Goal: Task Accomplishment & Management: Use online tool/utility

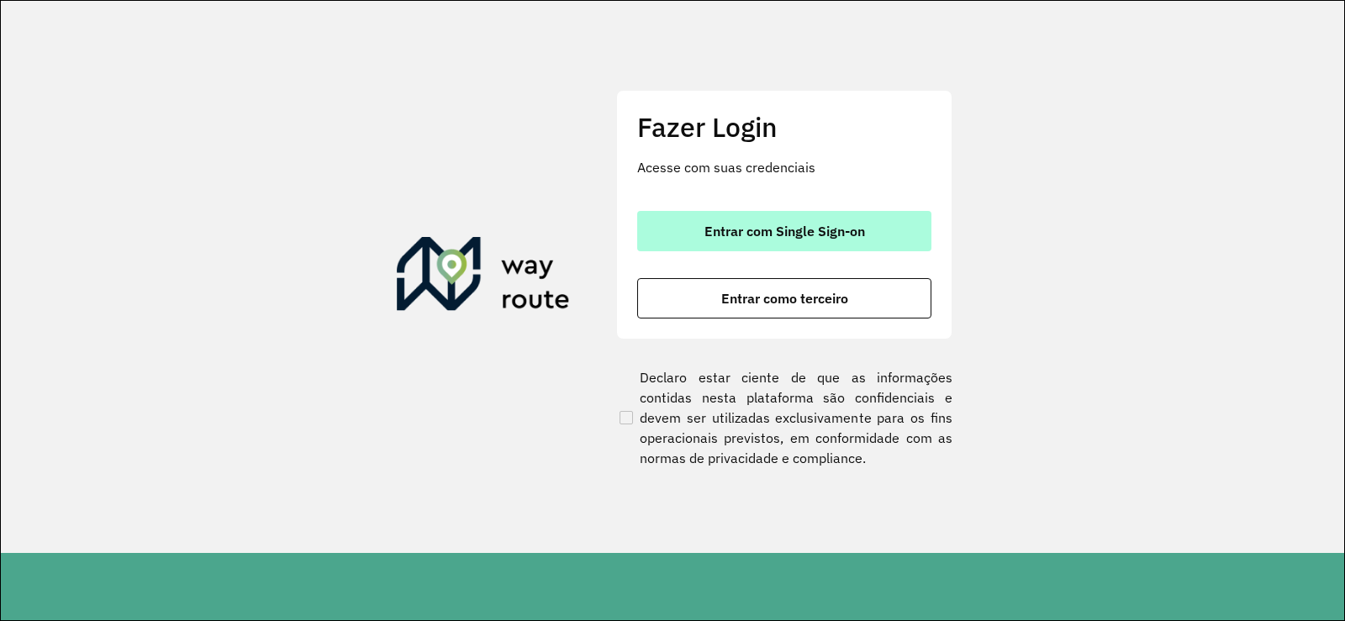
click at [771, 221] on button "Entrar com Single Sign-on" at bounding box center [784, 231] width 294 height 40
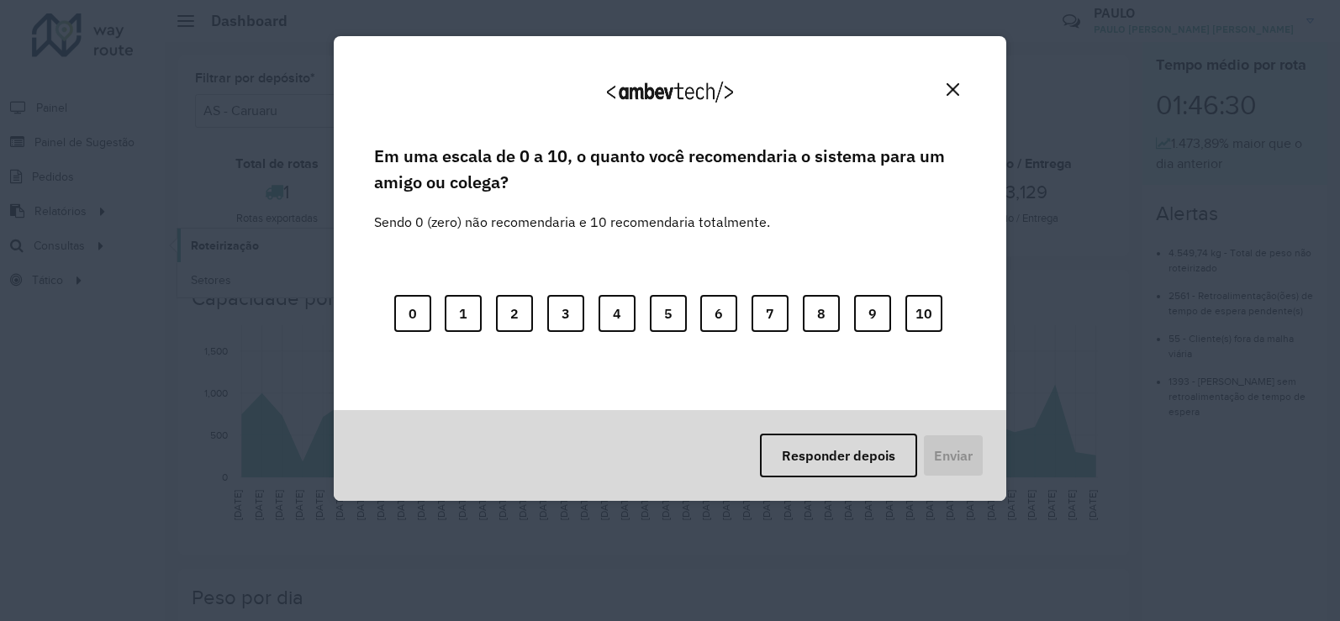
click at [200, 238] on body "**********" at bounding box center [670, 310] width 1340 height 621
click at [876, 451] on button "Responder depois" at bounding box center [838, 456] width 157 height 44
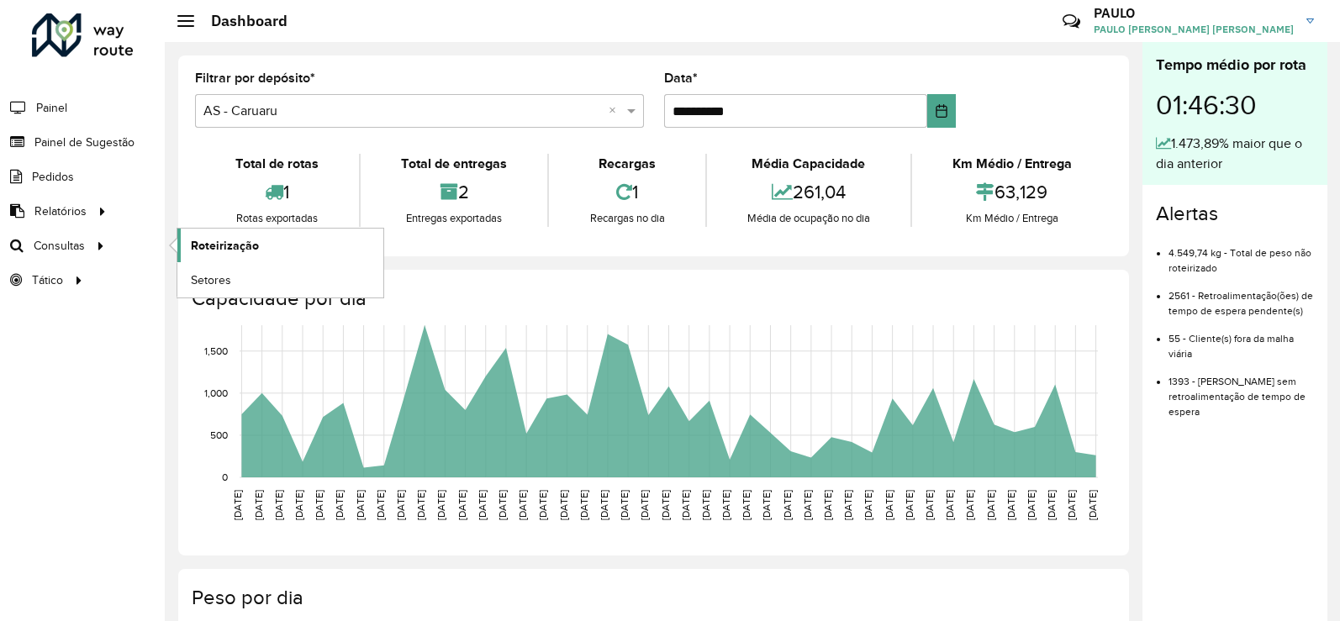
click at [256, 248] on span "Roteirização" at bounding box center [225, 246] width 68 height 18
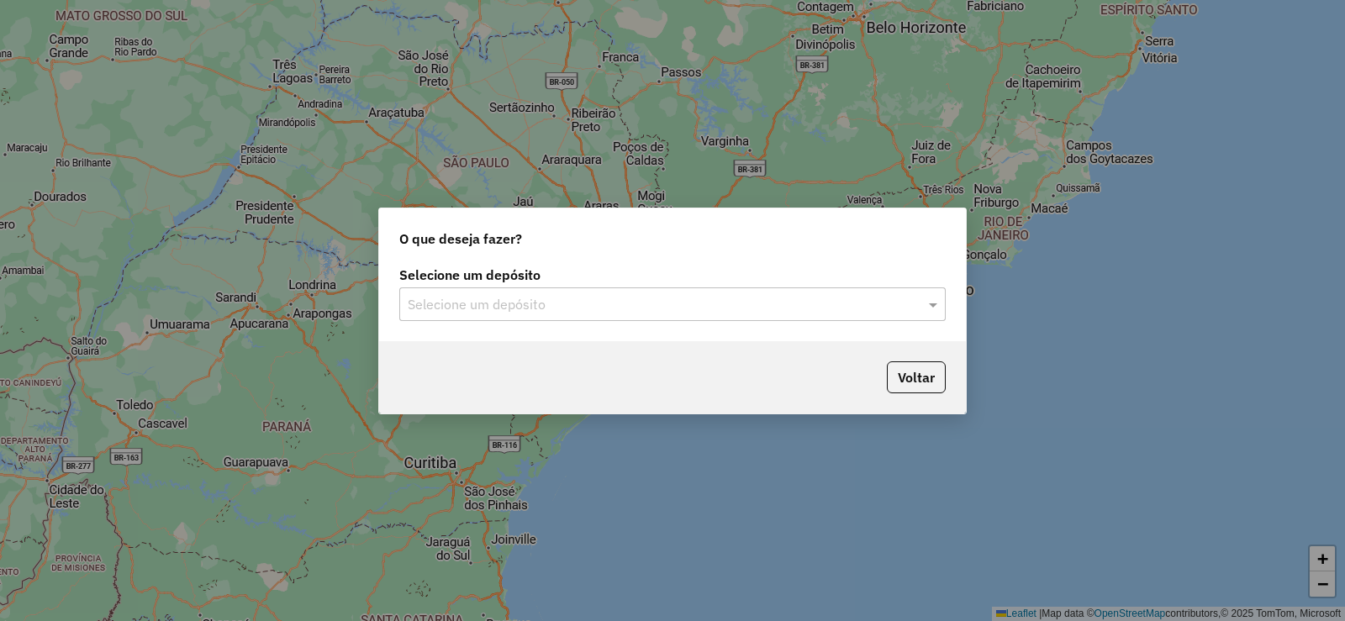
click at [583, 295] on input "text" at bounding box center [656, 305] width 496 height 20
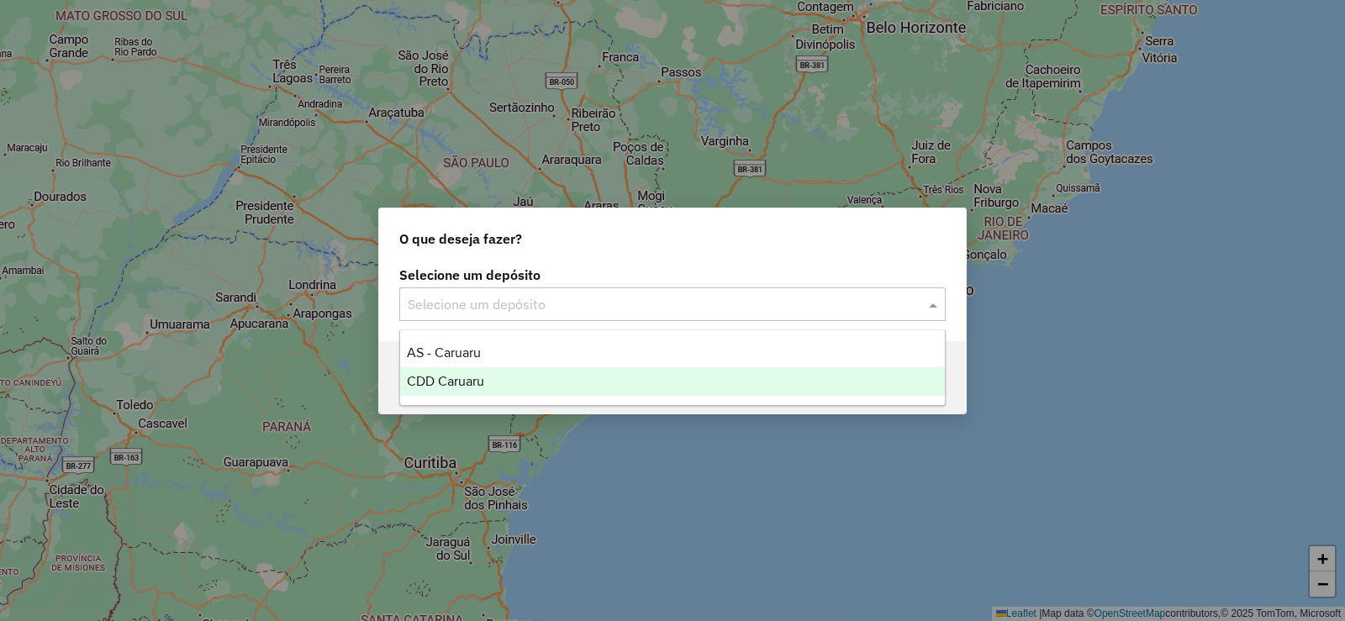
click at [488, 388] on div "CDD Caruaru" at bounding box center [672, 381] width 545 height 29
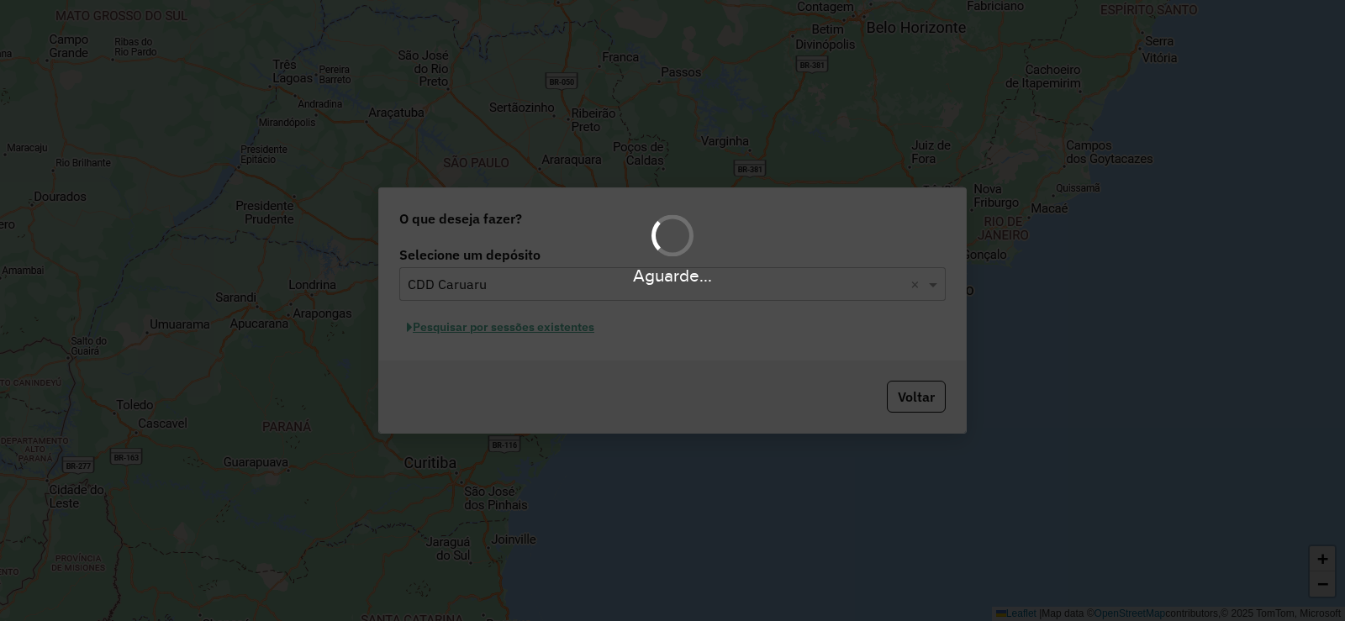
click at [556, 342] on div "Aguarde..." at bounding box center [672, 310] width 1345 height 621
click at [546, 335] on div "Aguarde..." at bounding box center [672, 310] width 1345 height 621
click at [541, 321] on div "Aguarde..." at bounding box center [672, 310] width 1345 height 621
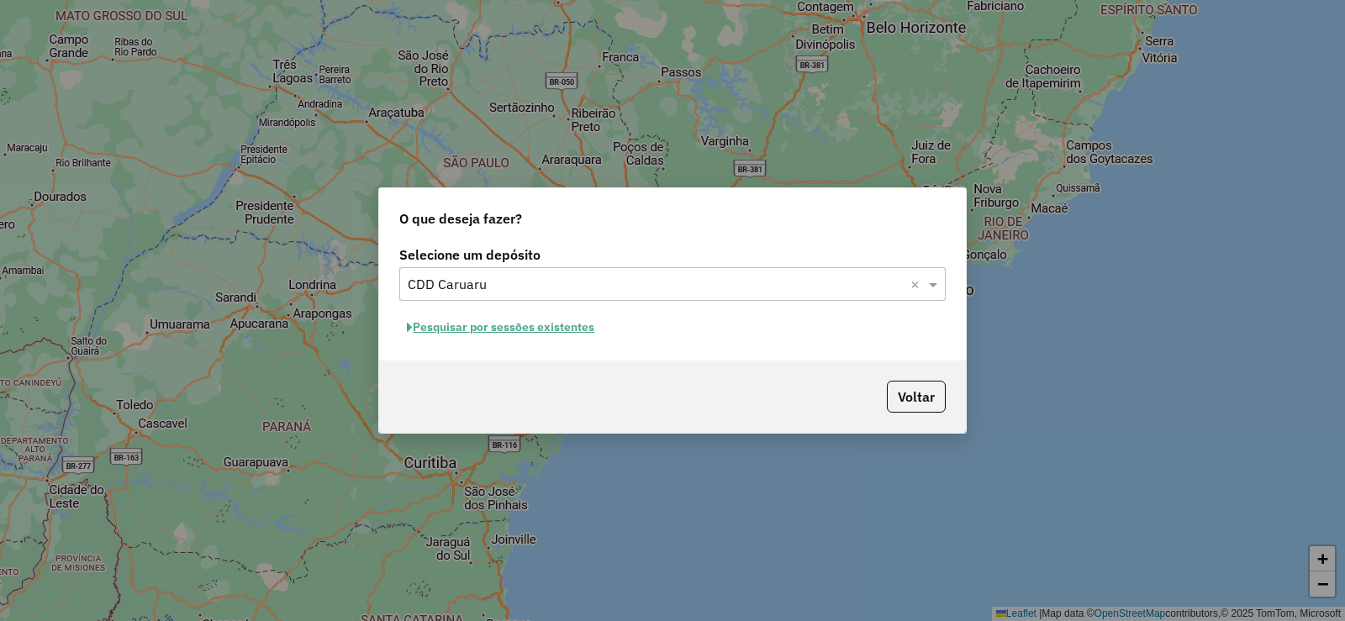
click at [538, 325] on button "Pesquisar por sessões existentes" at bounding box center [500, 327] width 203 height 26
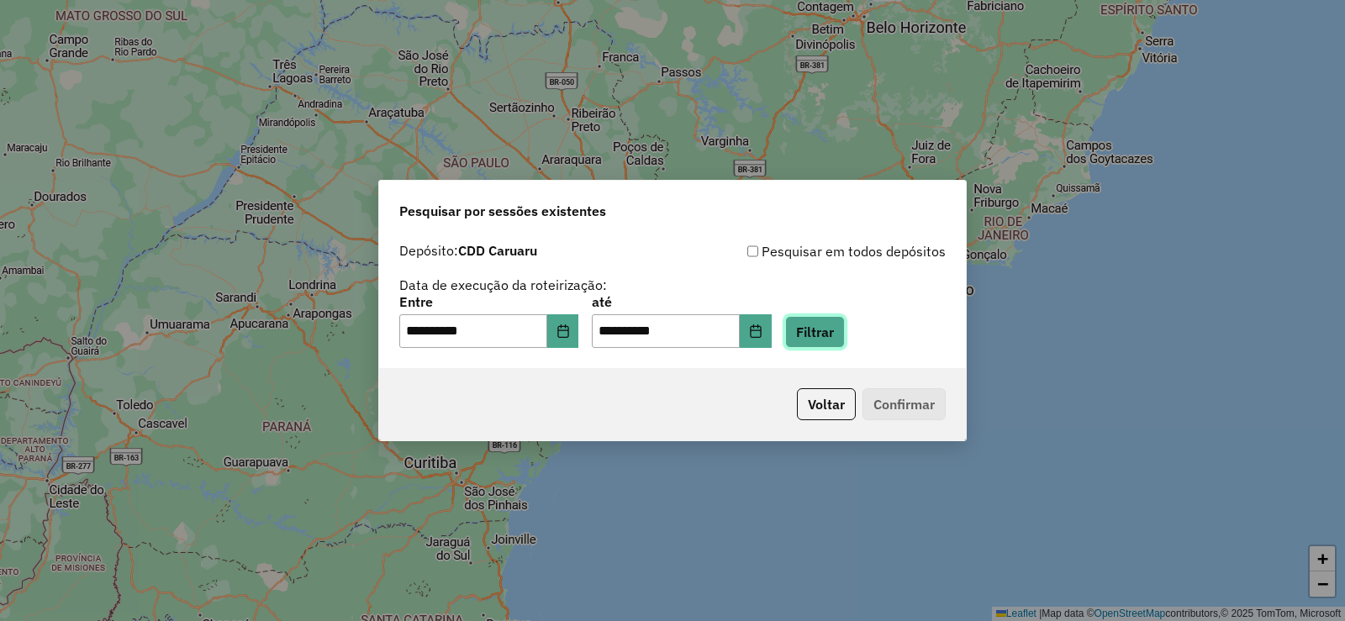
click at [842, 330] on button "Filtrar" at bounding box center [815, 332] width 60 height 32
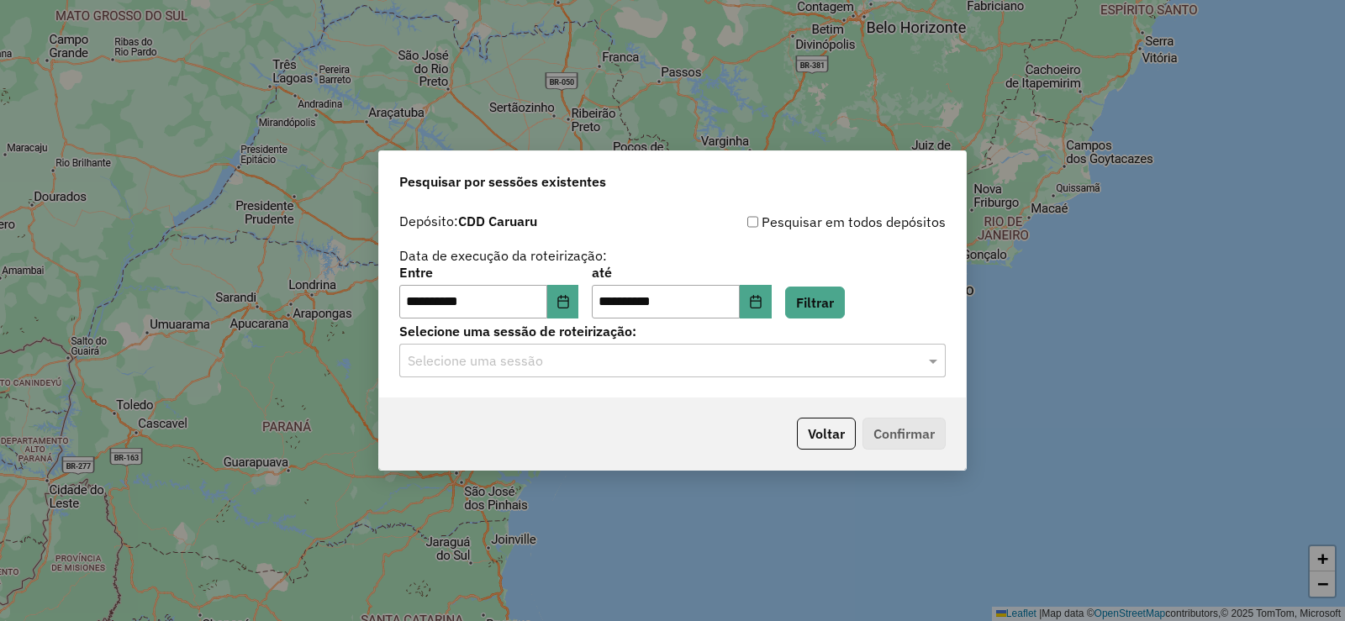
click at [583, 351] on input "text" at bounding box center [656, 361] width 496 height 20
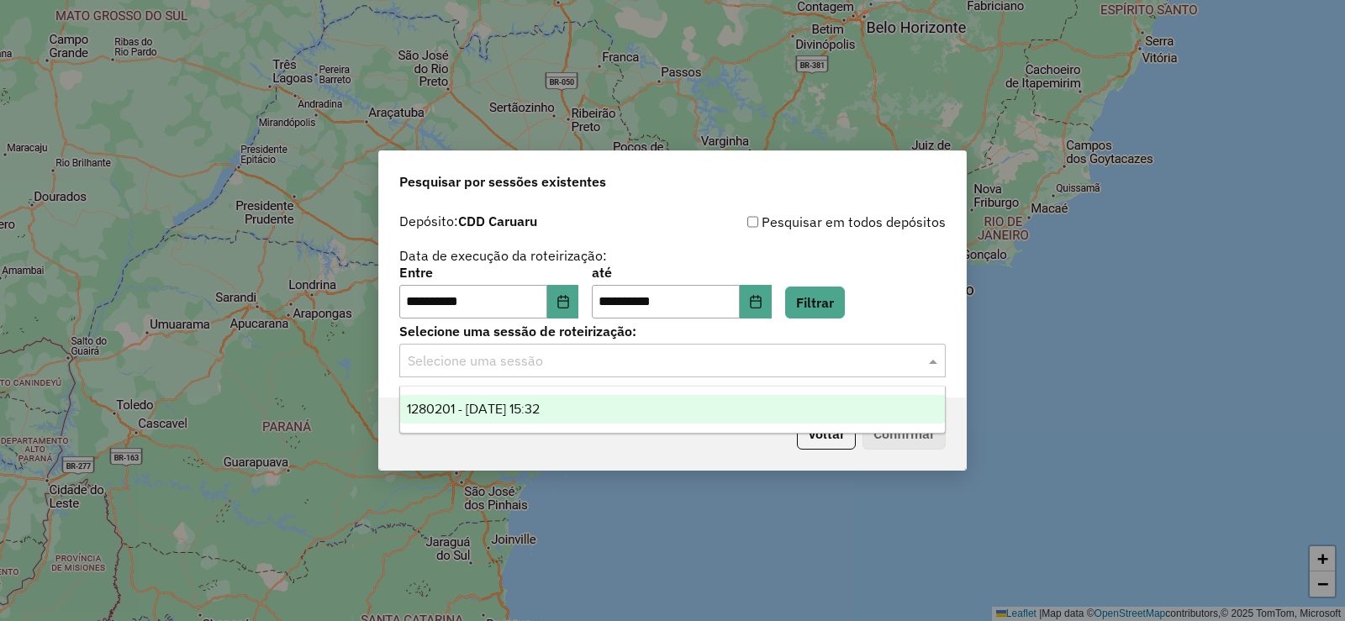
drag, startPoint x: 544, startPoint y: 405, endPoint x: 593, endPoint y: 404, distance: 48.8
click at [540, 406] on span "1280201 - [DATE] 15:32" at bounding box center [473, 409] width 133 height 14
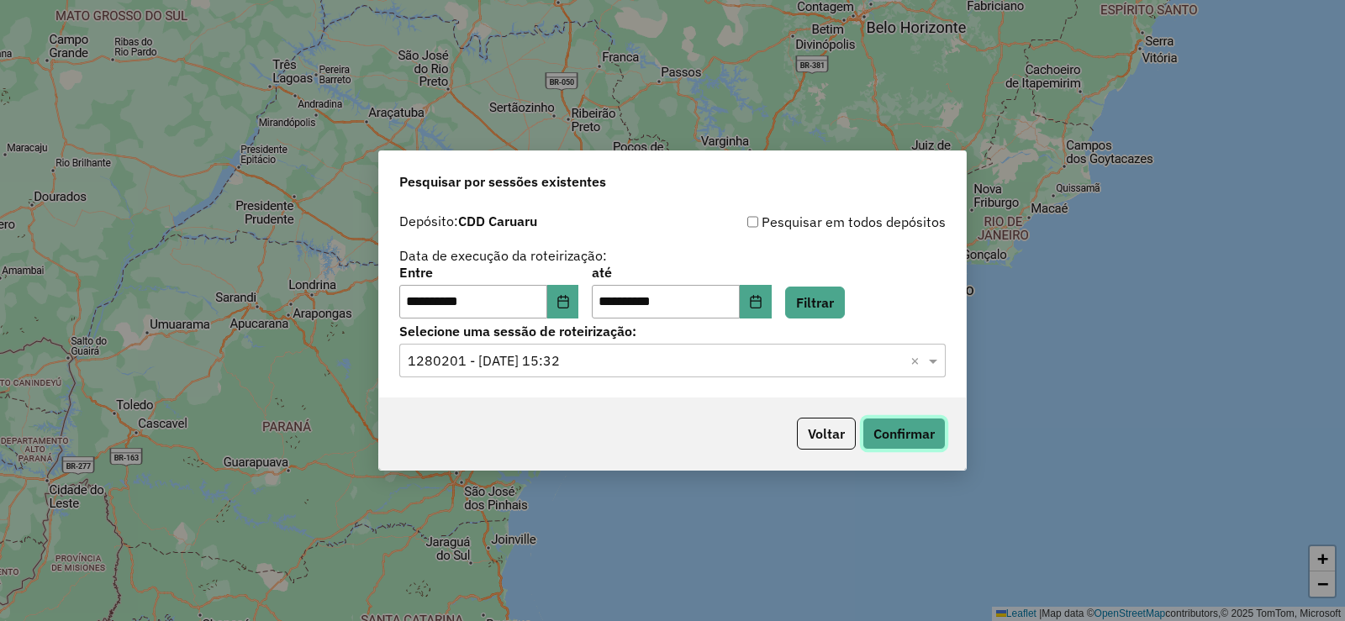
click at [897, 429] on button "Confirmar" at bounding box center [904, 434] width 83 height 32
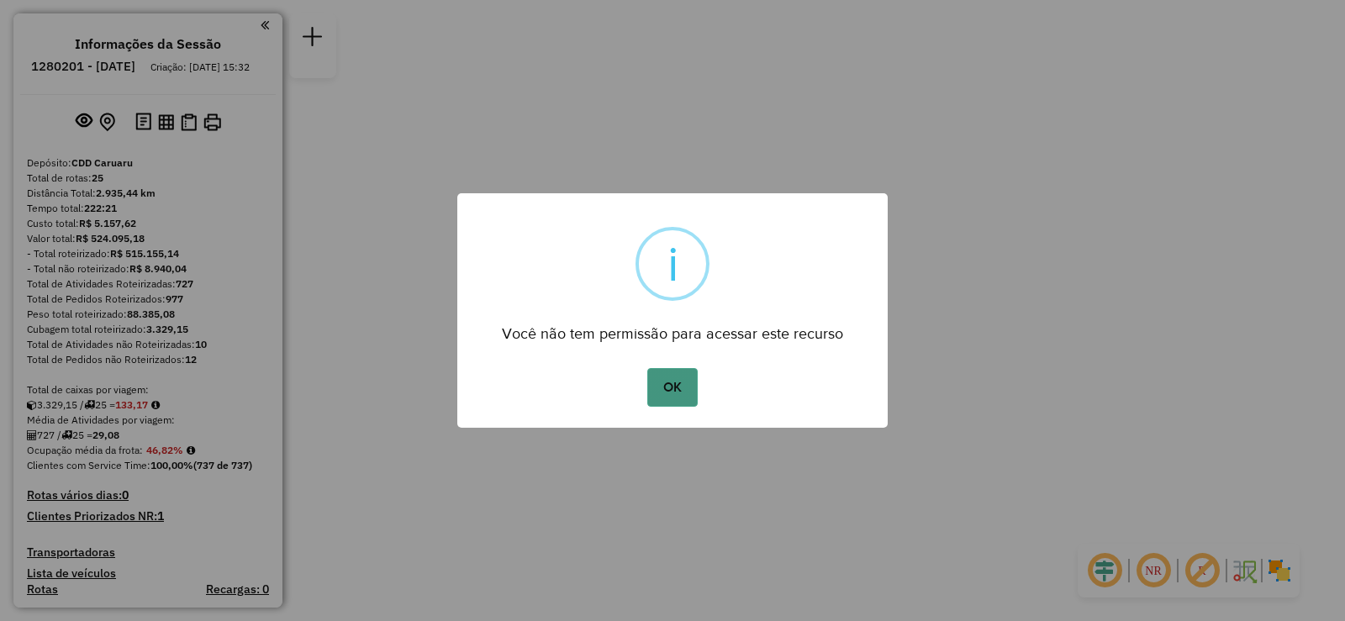
click at [673, 379] on button "OK" at bounding box center [672, 387] width 50 height 39
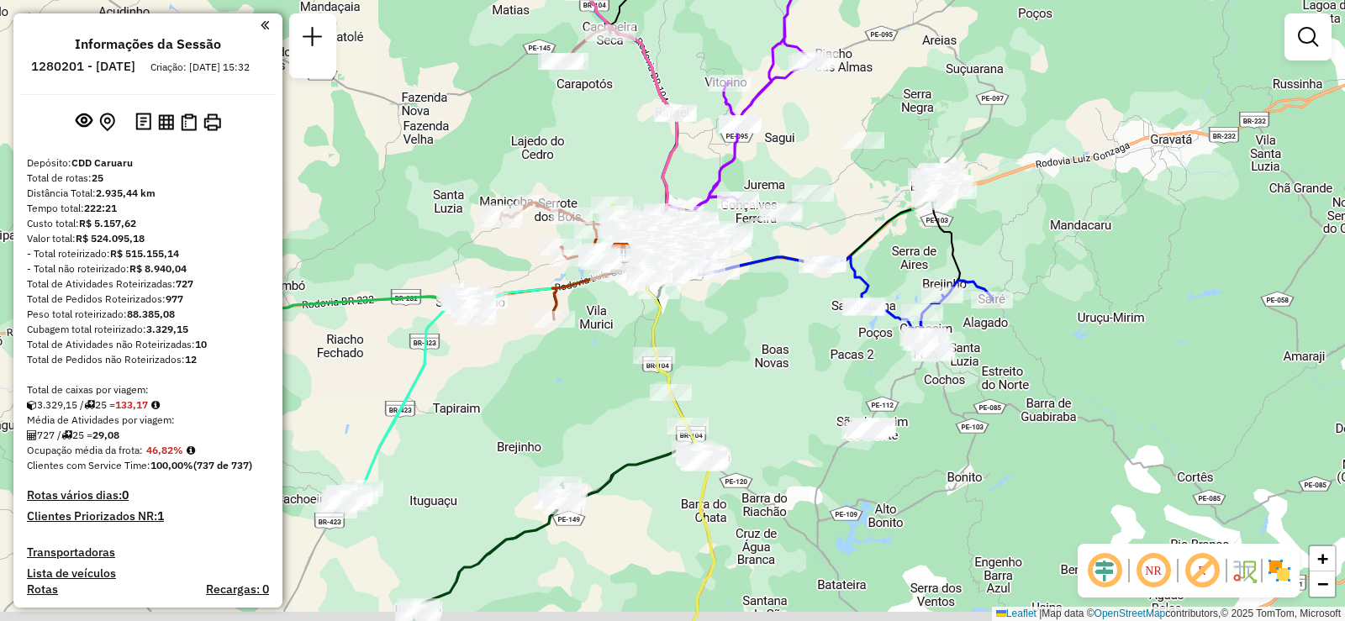
drag, startPoint x: 744, startPoint y: 358, endPoint x: 750, endPoint y: 298, distance: 60.8
click at [750, 298] on div "Janela de atendimento Grade de atendimento Capacidade Transportadoras Veículos …" at bounding box center [672, 310] width 1345 height 621
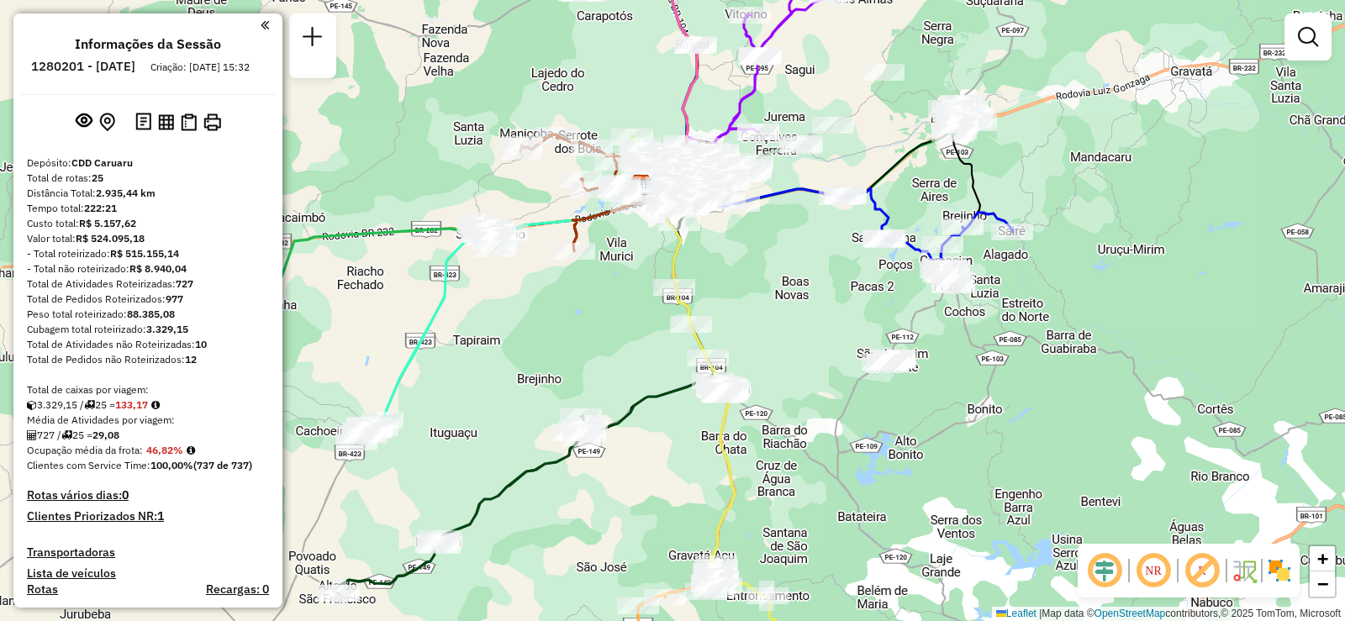
drag, startPoint x: 769, startPoint y: 340, endPoint x: 769, endPoint y: 291, distance: 49.6
click at [784, 286] on div "Janela de atendimento Grade de atendimento Capacidade Transportadoras Veículos …" at bounding box center [672, 310] width 1345 height 621
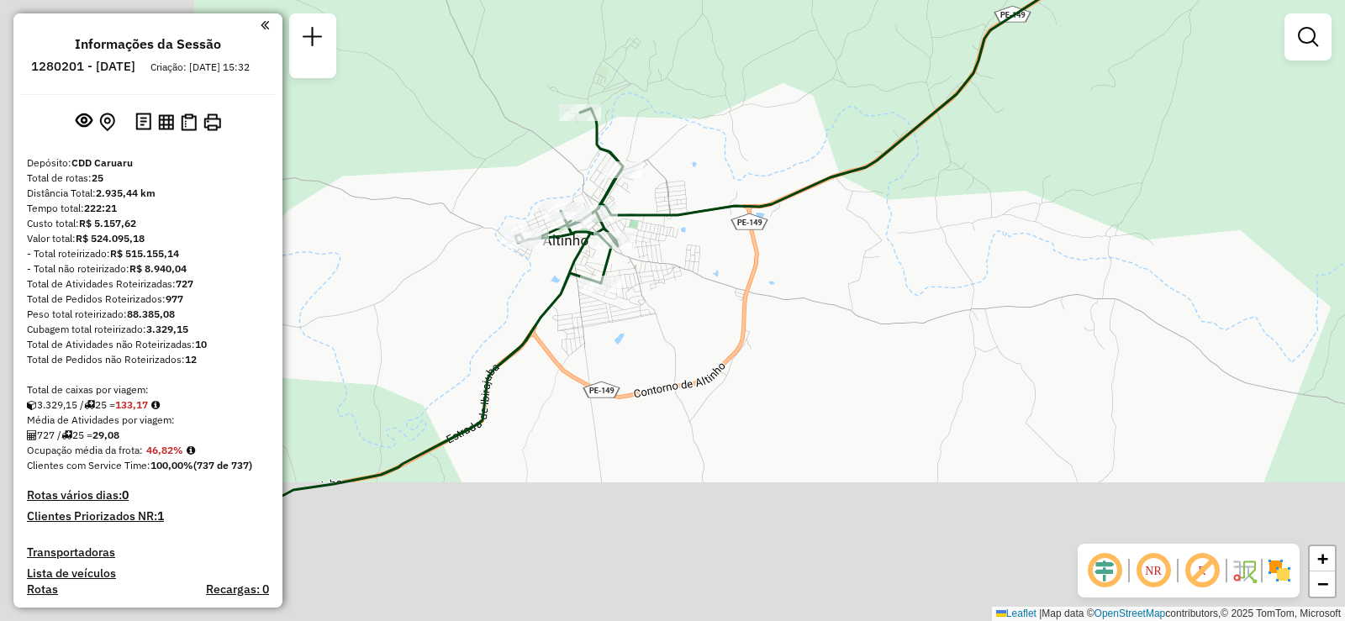
drag, startPoint x: 555, startPoint y: 446, endPoint x: 951, endPoint y: 251, distance: 441.4
click at [949, 252] on div "Janela de atendimento Grade de atendimento Capacidade Transportadoras Veículos …" at bounding box center [672, 310] width 1345 height 621
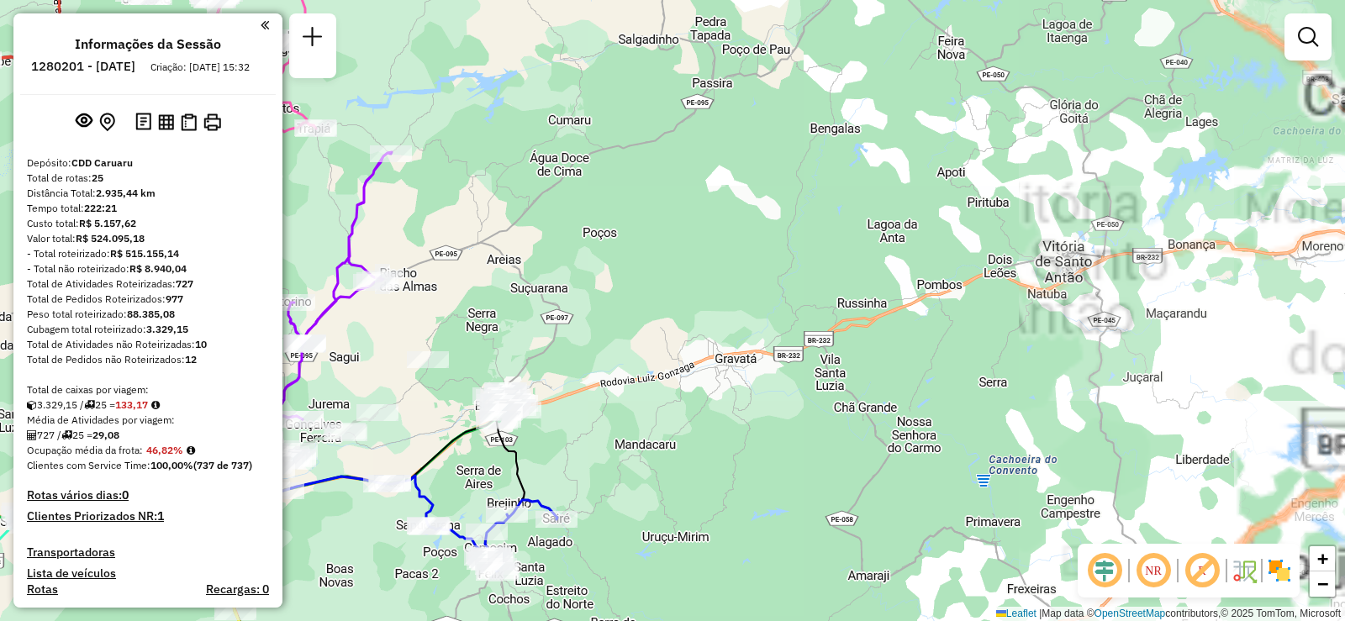
drag, startPoint x: 685, startPoint y: 249, endPoint x: 1185, endPoint y: 181, distance: 504.8
click at [983, 208] on div "Janela de atendimento Grade de atendimento Capacidade Transportadoras Veículos …" at bounding box center [672, 310] width 1345 height 621
click at [1148, 186] on div "Janela de atendimento Grade de atendimento Capacidade Transportadoras Veículos …" at bounding box center [672, 310] width 1345 height 621
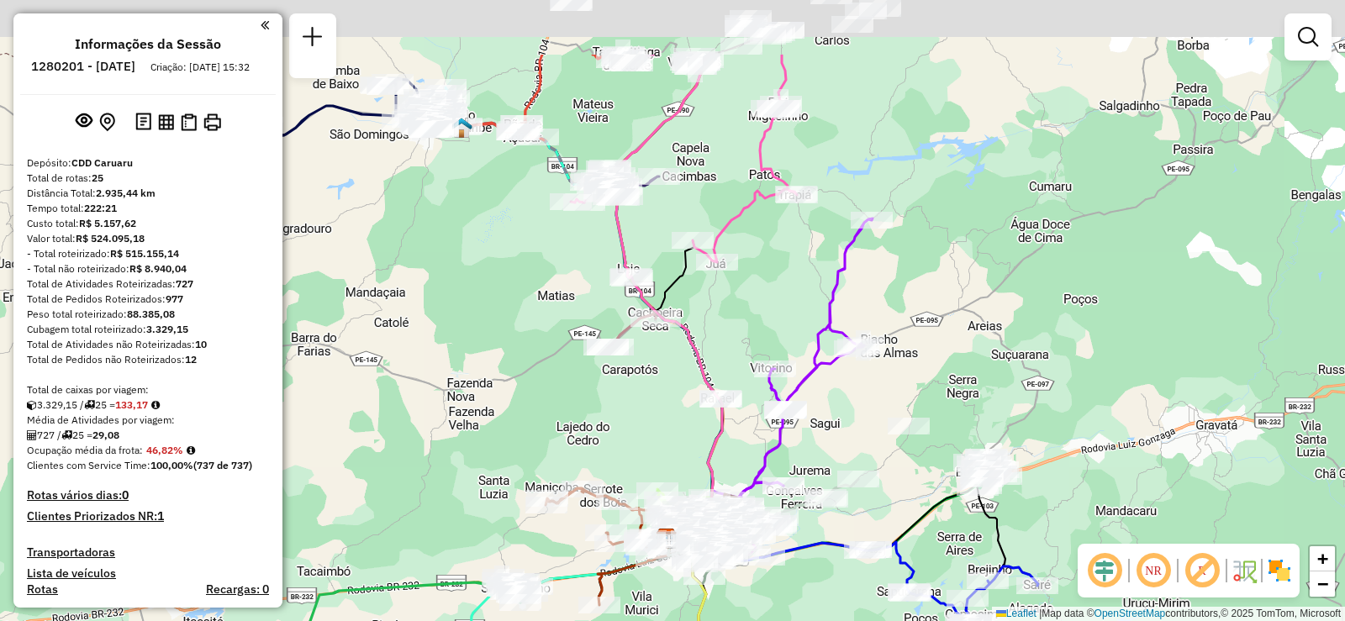
drag, startPoint x: 654, startPoint y: 209, endPoint x: 776, endPoint y: 330, distance: 171.8
click at [776, 330] on div "Janela de atendimento Grade de atendimento Capacidade Transportadoras Veículos …" at bounding box center [672, 310] width 1345 height 621
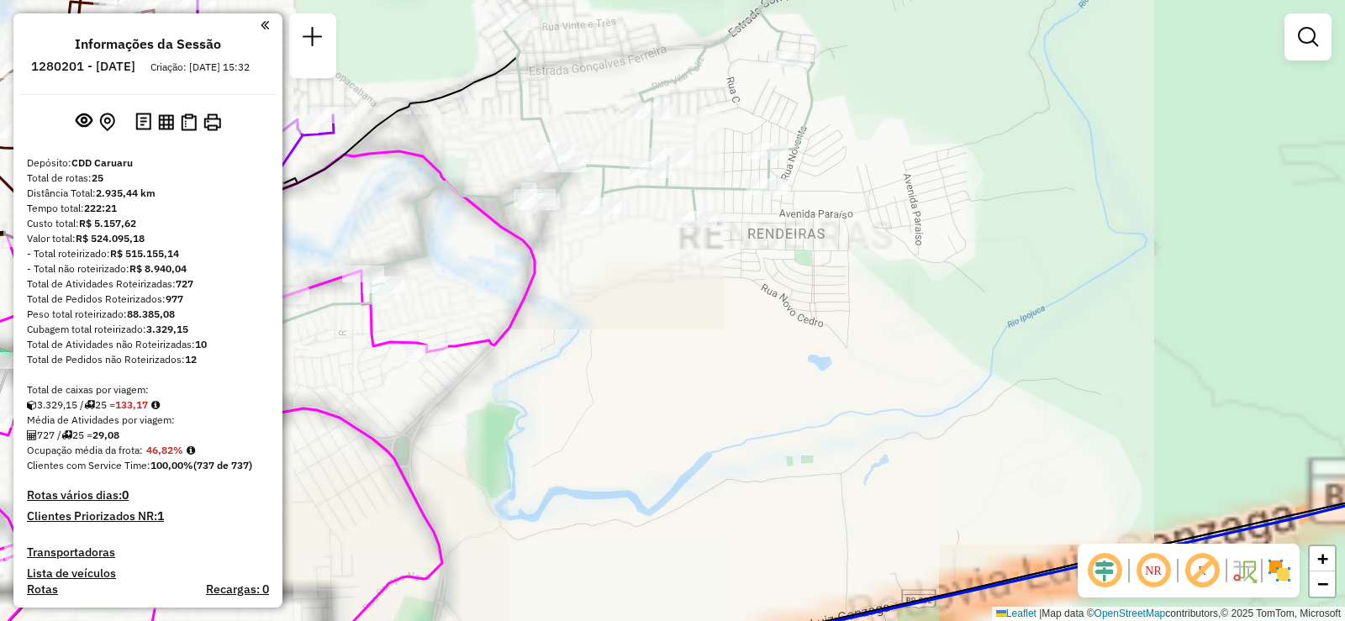
drag, startPoint x: 810, startPoint y: 360, endPoint x: 995, endPoint y: 301, distance: 194.1
click at [995, 301] on div "Rota 4 - Placa PDF1B61 59883217 - ELENICE AMARAL OLIVE Rota 17 - Placa RUY0H31 …" at bounding box center [672, 310] width 1345 height 621
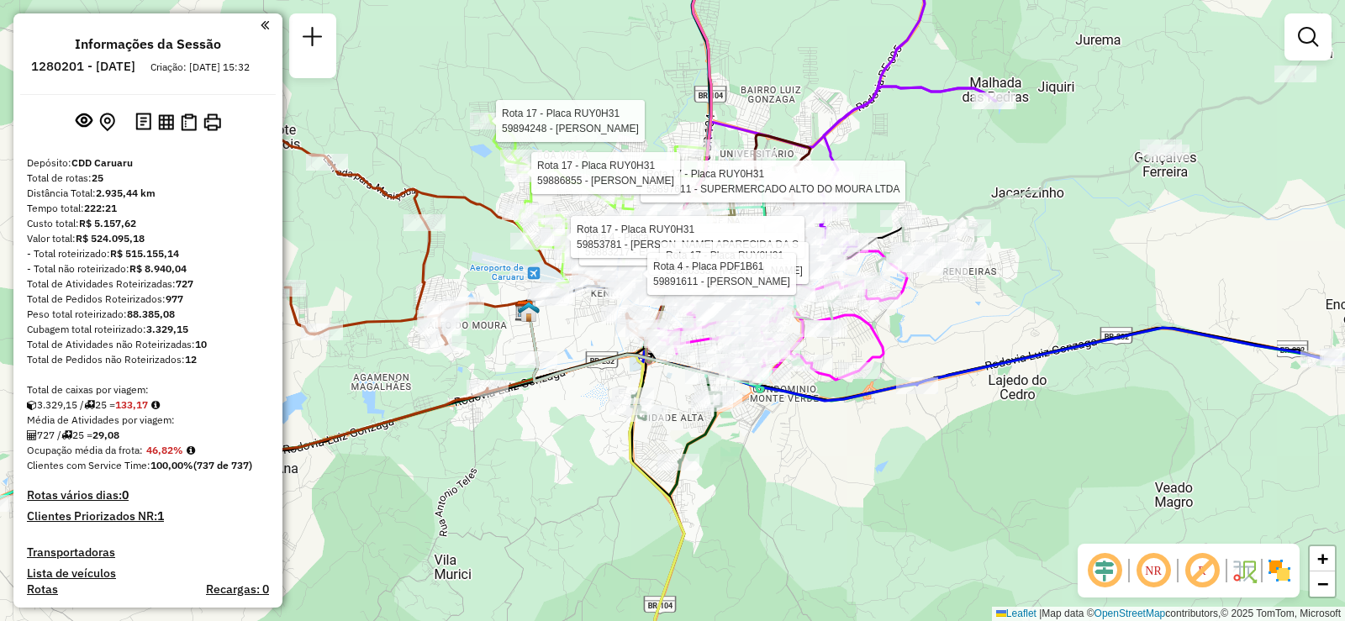
click at [1167, 308] on div "Rota 4 - Placa PDF1B61 59883217 - ELENICE AMARAL OLIVE Rota 17 - Placa RUY0H31 …" at bounding box center [672, 310] width 1345 height 621
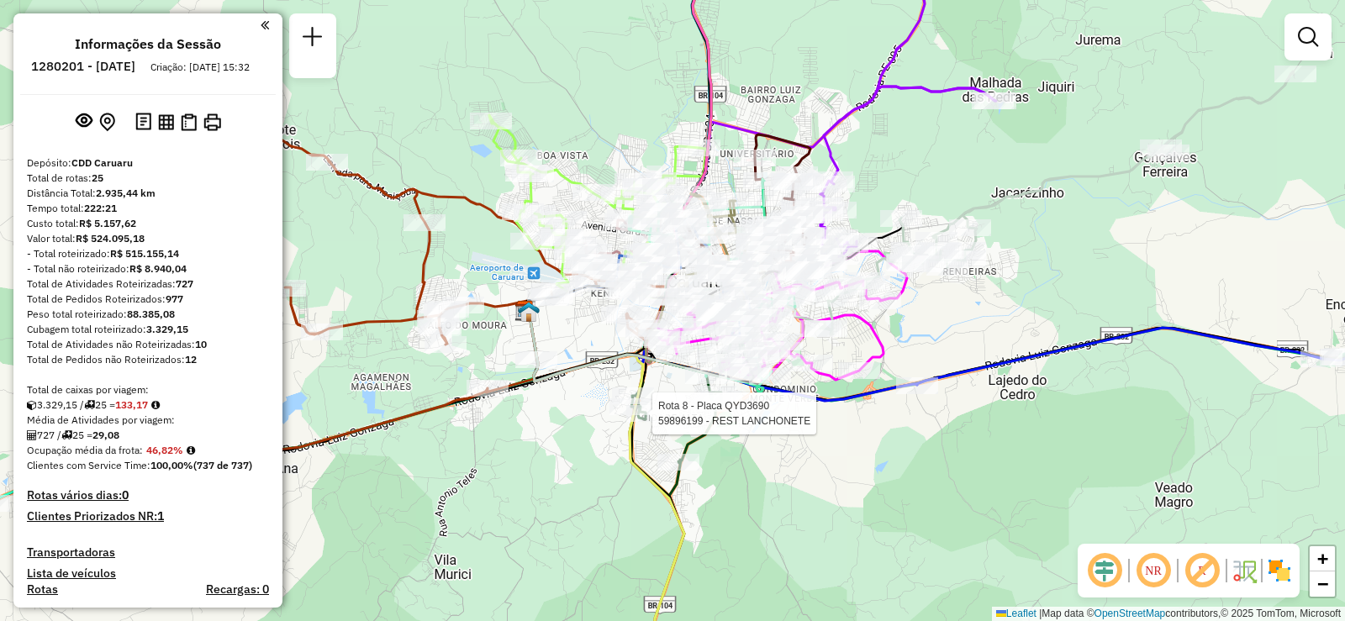
select select "**********"
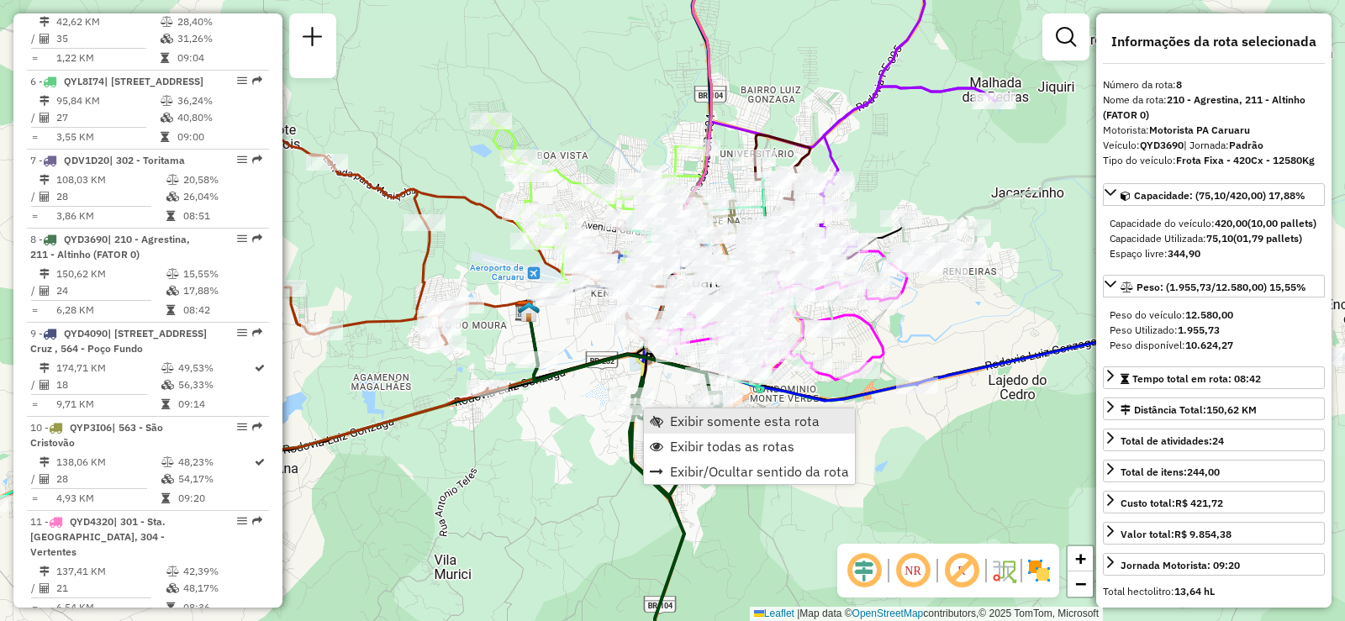
scroll to position [1297, 0]
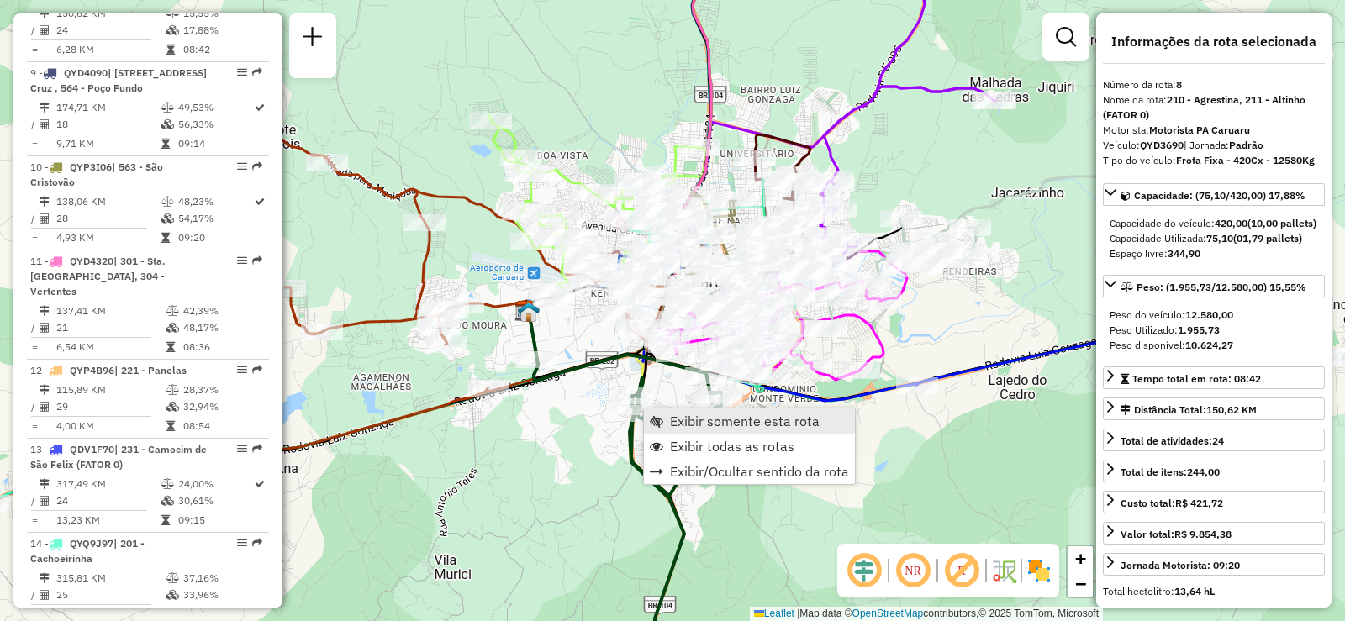
click at [690, 418] on span "Exibir somente esta rota" at bounding box center [745, 420] width 150 height 13
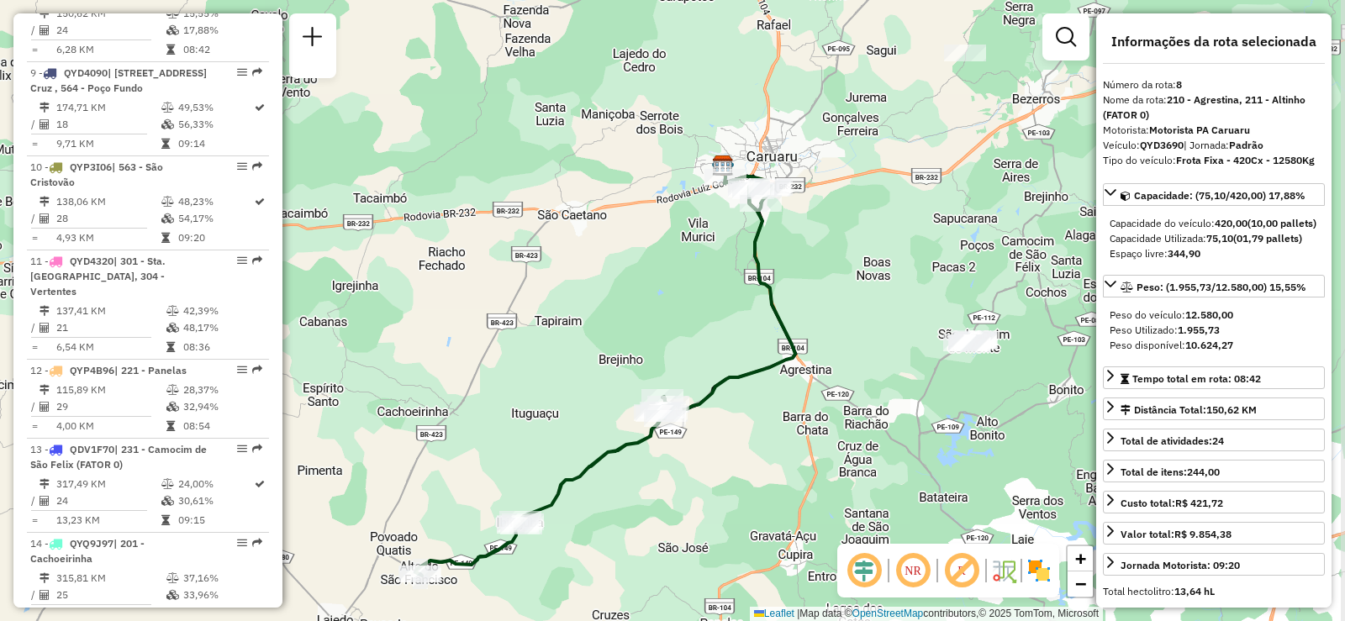
drag, startPoint x: 759, startPoint y: 258, endPoint x: 711, endPoint y: 310, distance: 70.8
click at [711, 310] on div "Janela de atendimento Grade de atendimento Capacidade Transportadoras Veículos …" at bounding box center [672, 310] width 1345 height 621
drag, startPoint x: 1180, startPoint y: 345, endPoint x: 1238, endPoint y: 345, distance: 58.0
click at [1238, 338] on div "Peso Utilizado: 1.955,73" at bounding box center [1214, 330] width 208 height 15
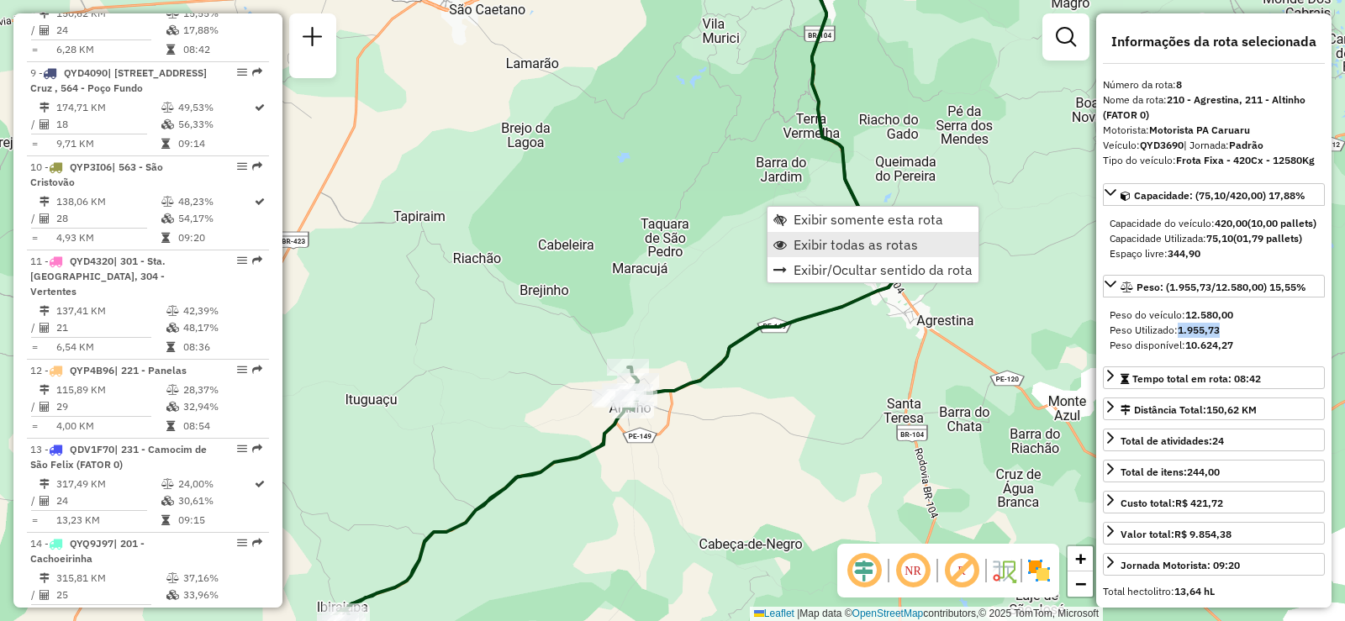
click at [874, 242] on span "Exibir todas as rotas" at bounding box center [856, 244] width 124 height 13
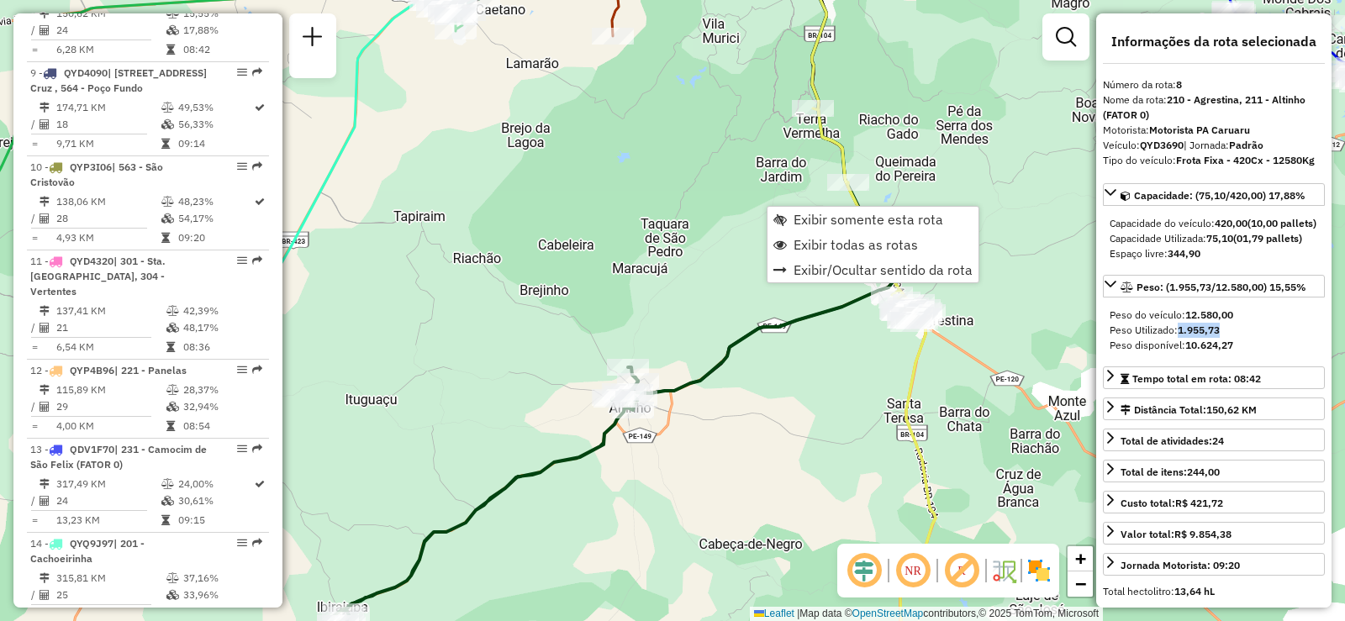
drag, startPoint x: 657, startPoint y: 130, endPoint x: 657, endPoint y: 185, distance: 54.6
click at [657, 138] on div "Janela de atendimento Grade de atendimento Capacidade Transportadoras Veículos …" at bounding box center [672, 310] width 1345 height 621
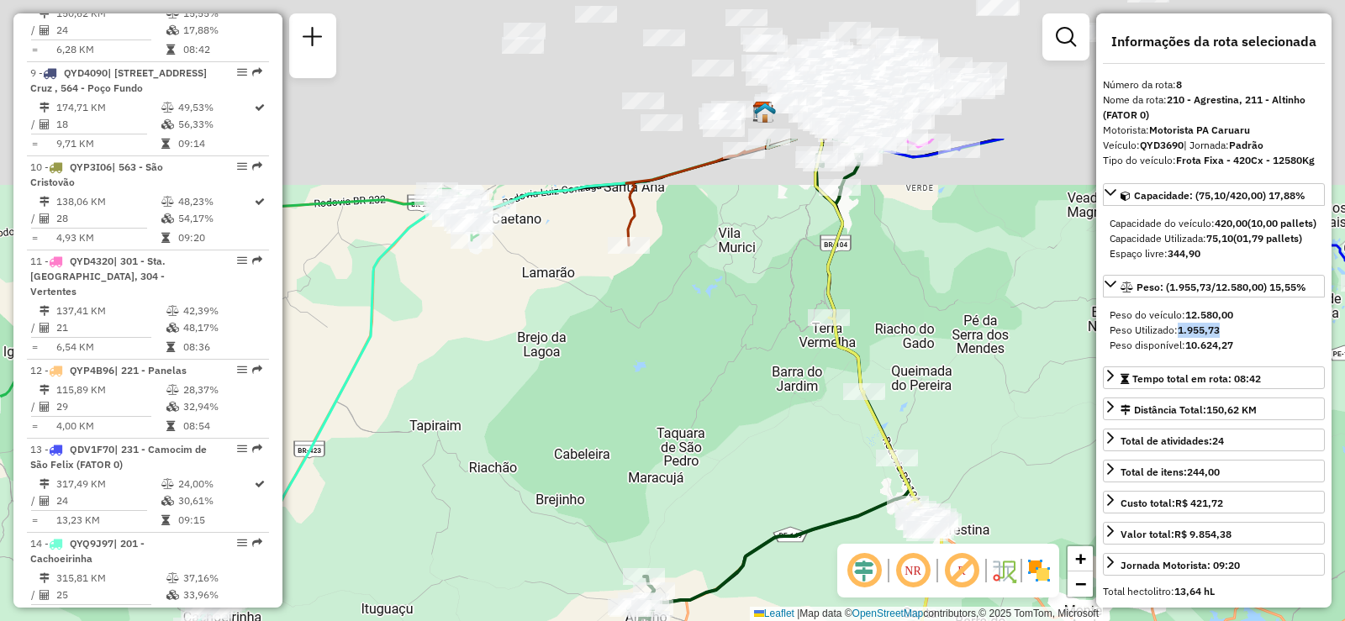
drag, startPoint x: 657, startPoint y: 185, endPoint x: 675, endPoint y: 351, distance: 167.4
click at [675, 351] on div "Janela de atendimento Grade de atendimento Capacidade Transportadoras Veículos …" at bounding box center [672, 310] width 1345 height 621
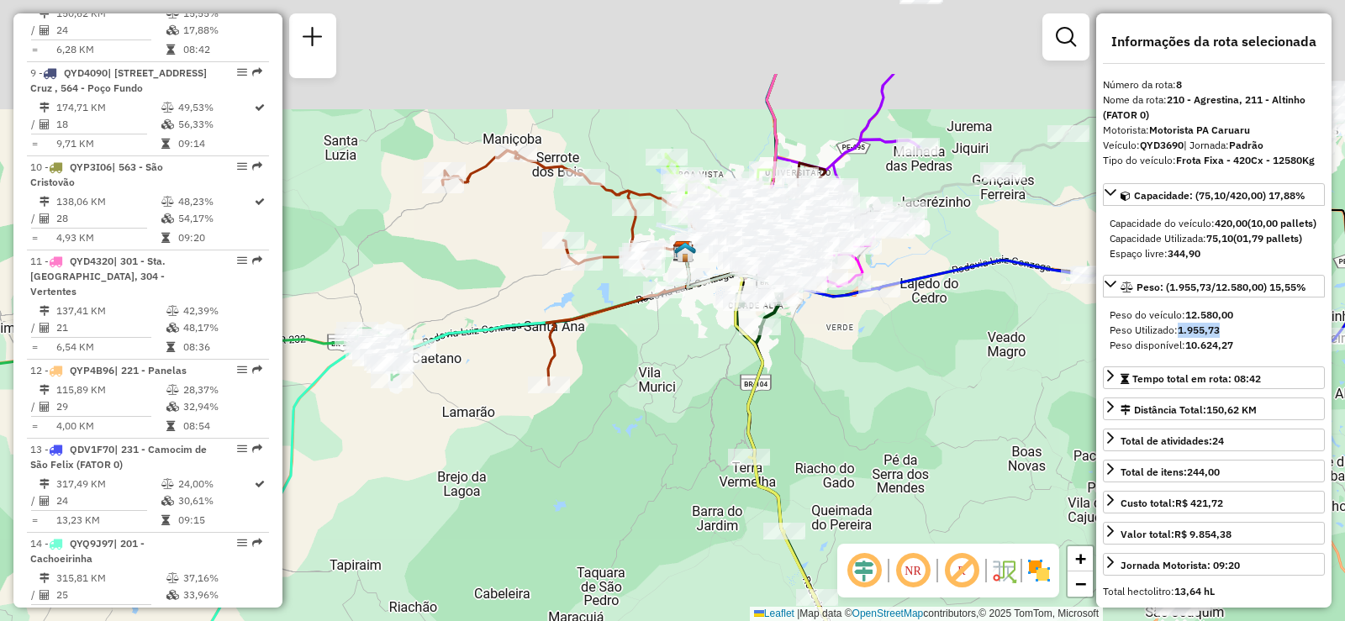
drag, startPoint x: 849, startPoint y: 356, endPoint x: 802, endPoint y: 399, distance: 63.7
click at [814, 406] on div "Janela de atendimento Grade de atendimento Capacidade Transportadoras Veículos …" at bounding box center [672, 310] width 1345 height 621
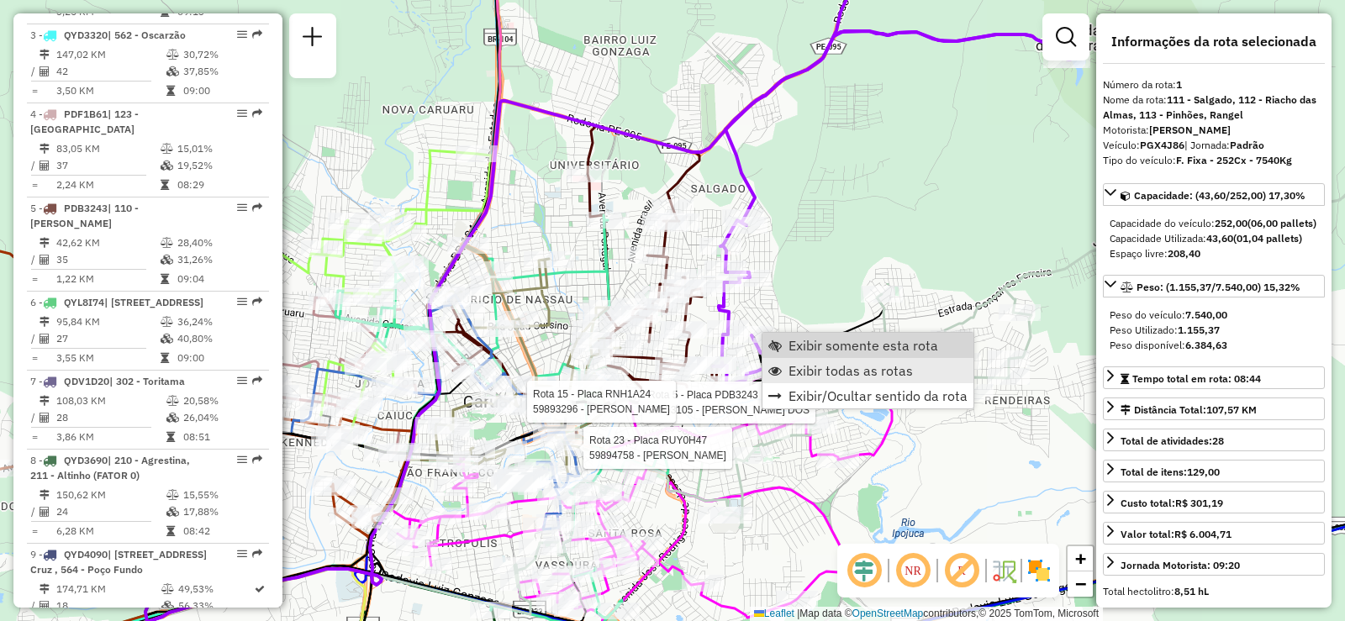
scroll to position [653, 0]
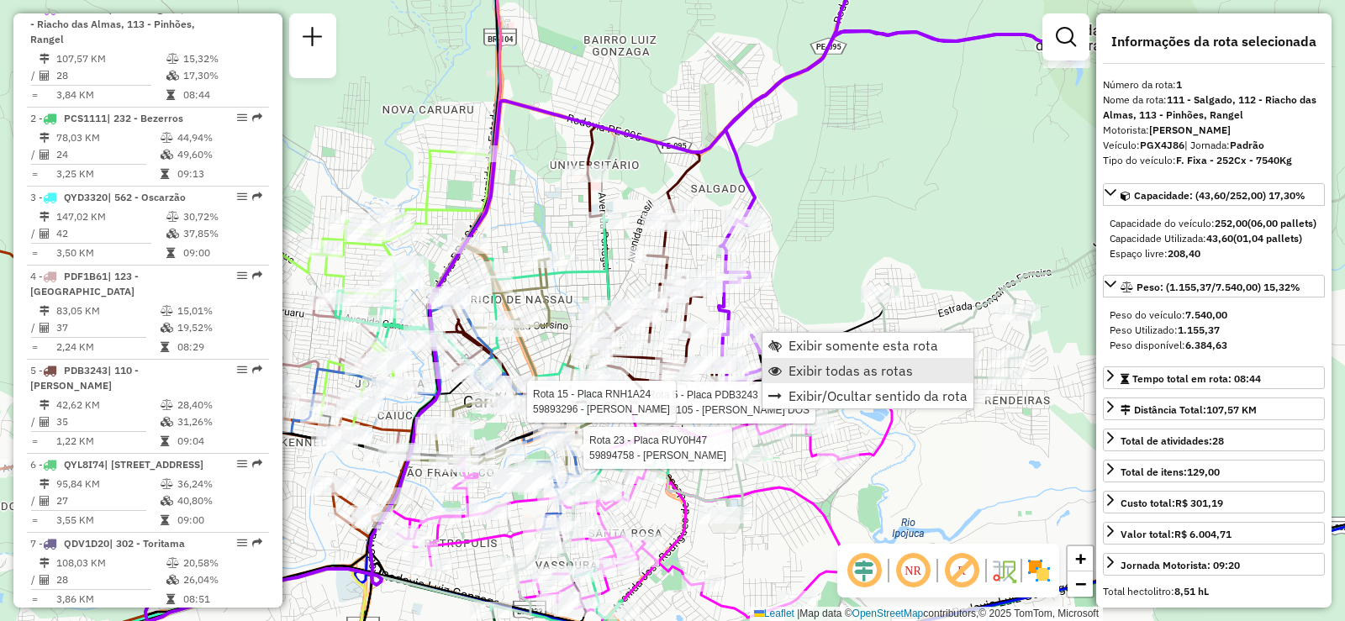
click at [805, 369] on span "Exibir todas as rotas" at bounding box center [851, 370] width 124 height 13
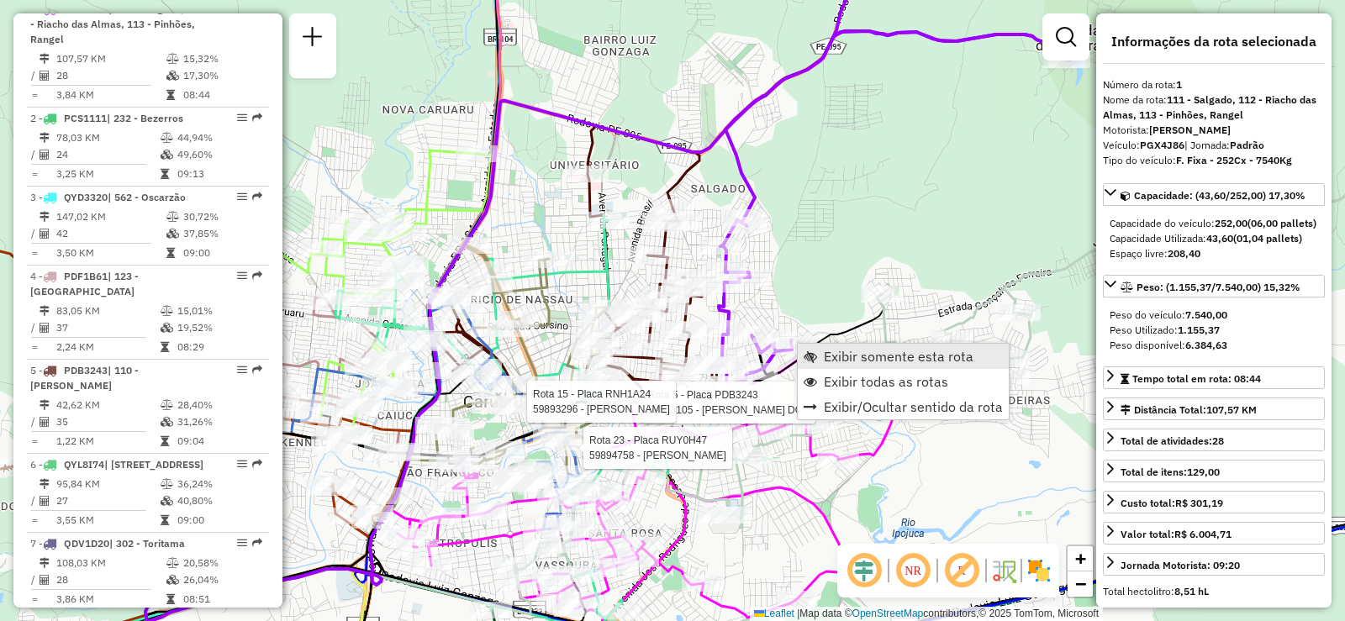
click at [862, 355] on span "Exibir somente esta rota" at bounding box center [899, 356] width 150 height 13
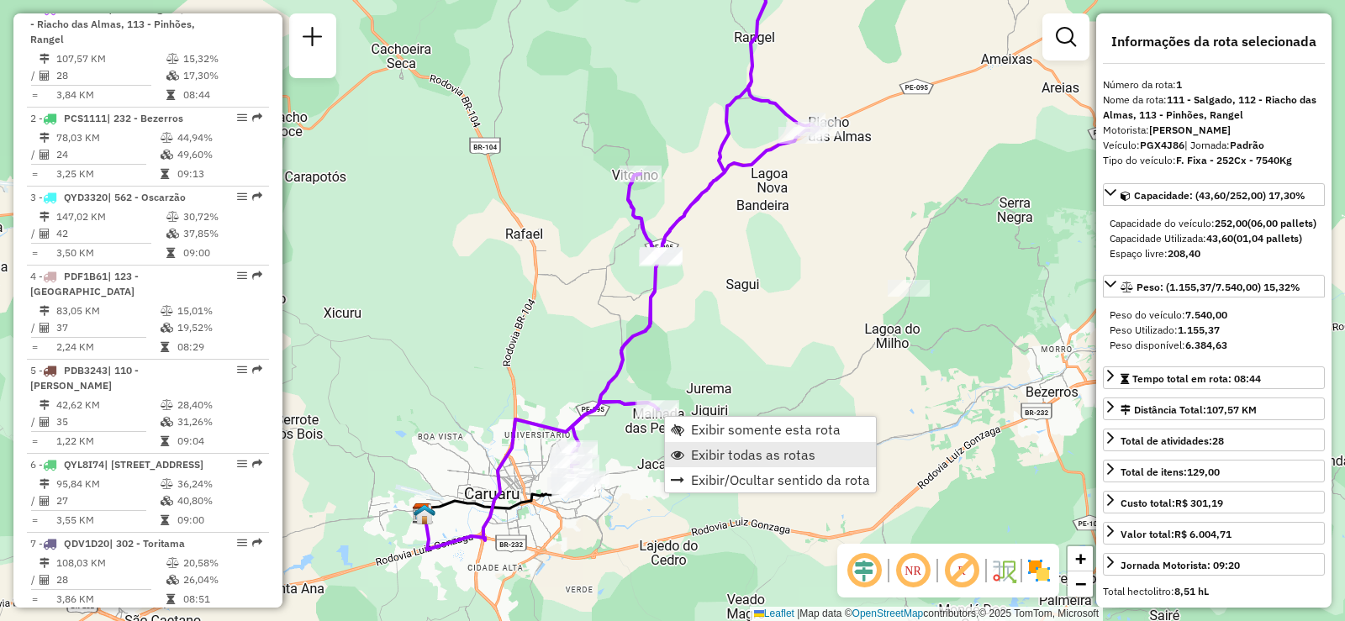
click at [790, 453] on span "Exibir todas as rotas" at bounding box center [753, 454] width 124 height 13
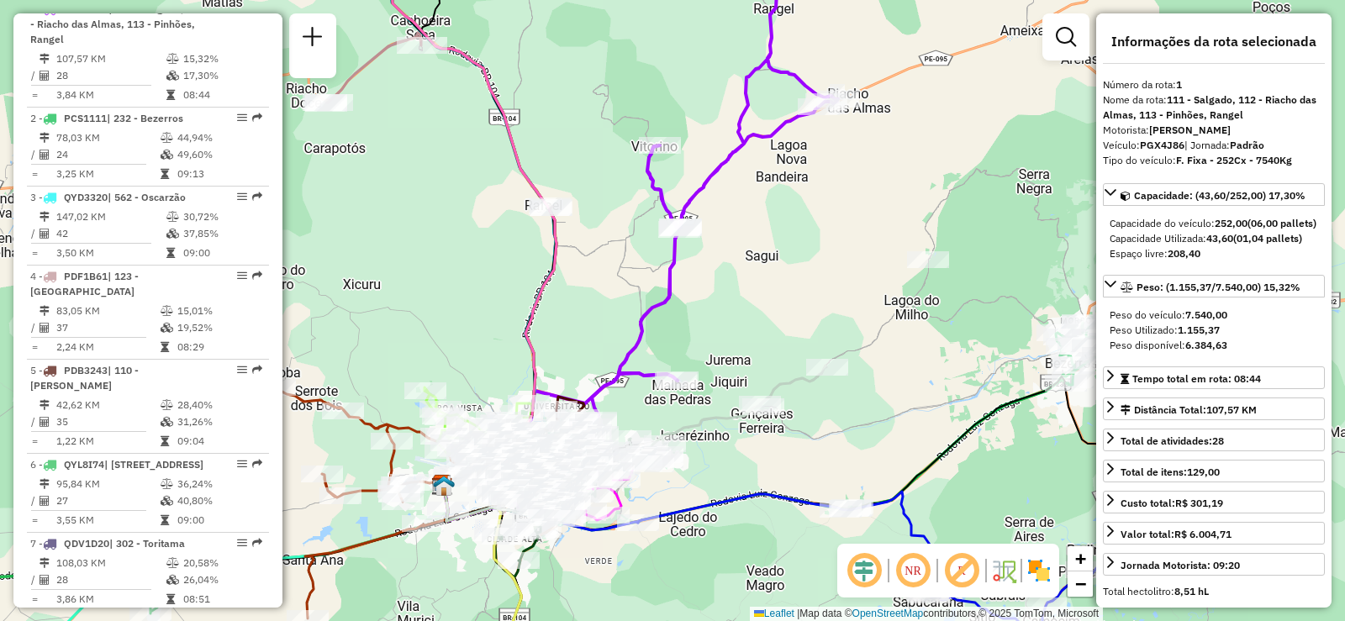
click at [790, 217] on div "Janela de atendimento Grade de atendimento Capacidade Transportadoras Veículos …" at bounding box center [672, 310] width 1345 height 621
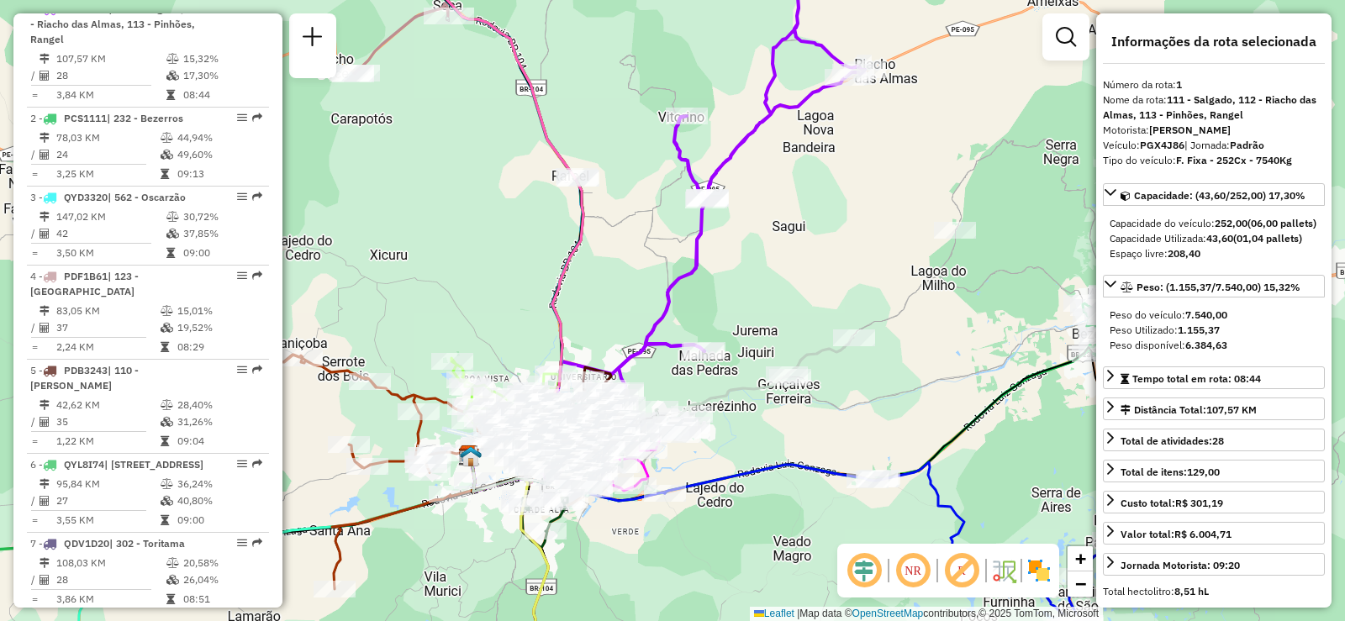
drag, startPoint x: 770, startPoint y: 359, endPoint x: 788, endPoint y: 324, distance: 39.5
click at [778, 339] on div "Janela de atendimento Grade de atendimento Capacidade Transportadoras Veículos …" at bounding box center [672, 310] width 1345 height 621
click at [788, 324] on div "Janela de atendimento Grade de atendimento Capacidade Transportadoras Veículos …" at bounding box center [672, 310] width 1345 height 621
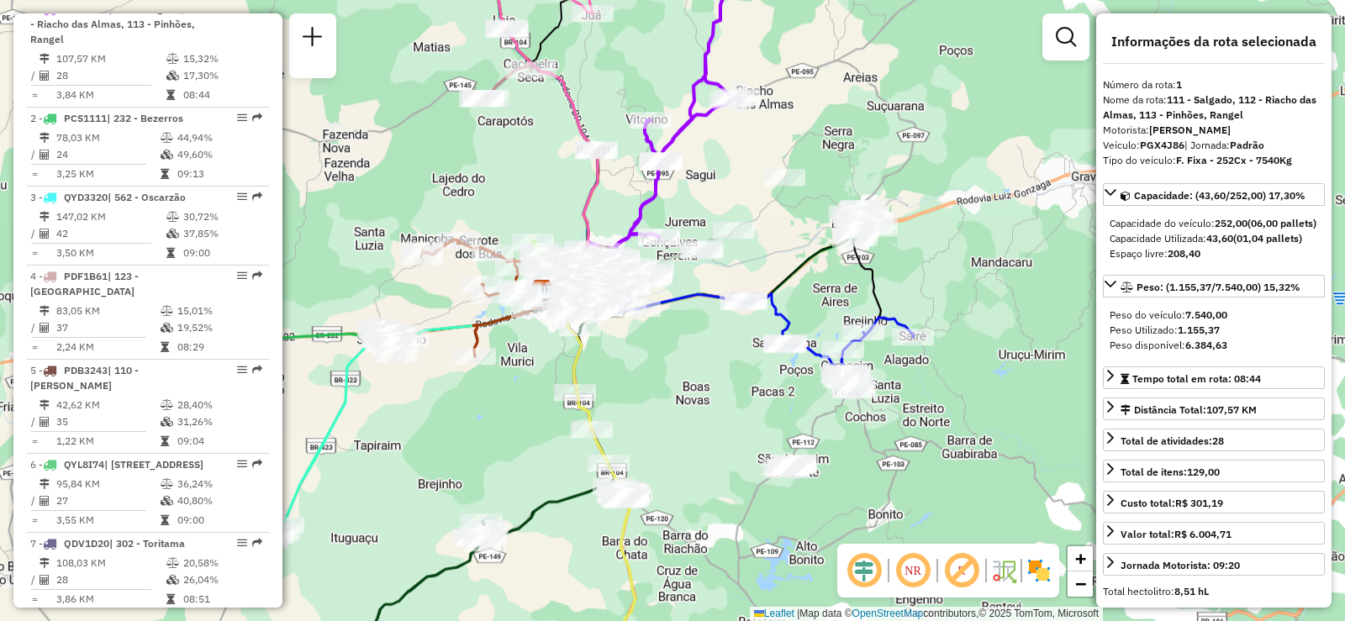
click at [951, 404] on div "Janela de atendimento Grade de atendimento Capacidade Transportadoras Veículos …" at bounding box center [672, 310] width 1345 height 621
click at [868, 412] on div "Janela de atendimento Grade de atendimento Capacidade Transportadoras Veículos …" at bounding box center [672, 310] width 1345 height 621
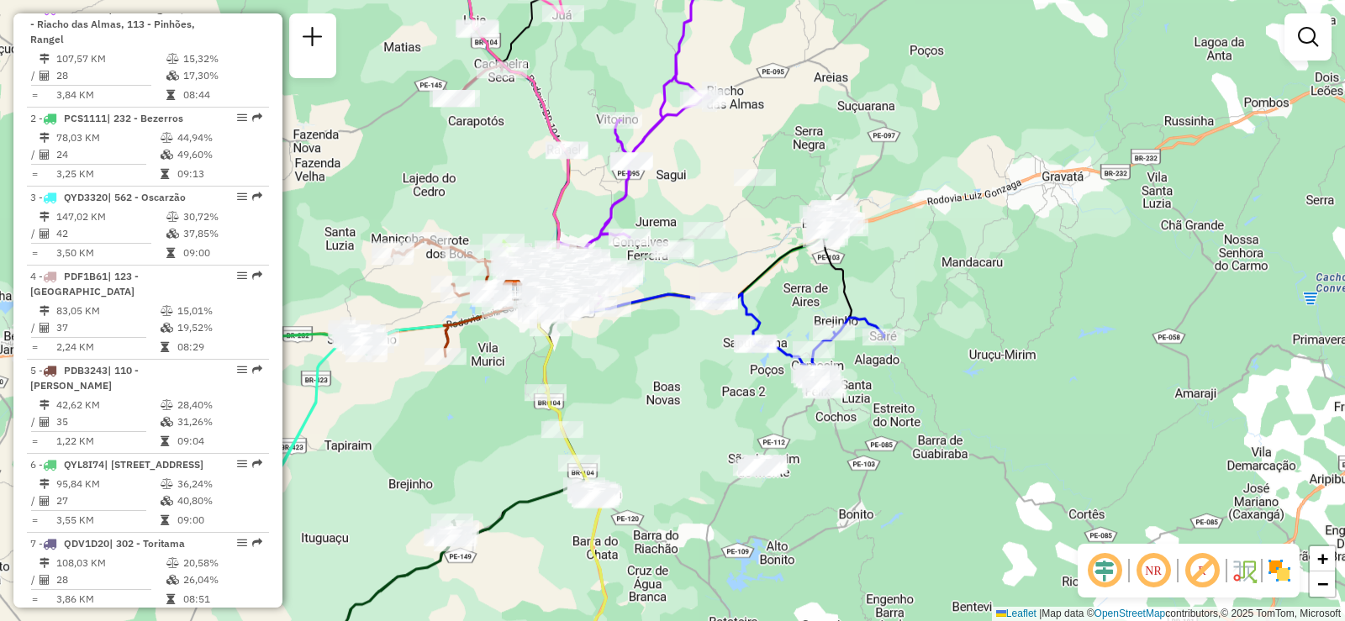
click at [868, 412] on div "Janela de atendimento Grade de atendimento Capacidade Transportadoras Veículos …" at bounding box center [672, 310] width 1345 height 621
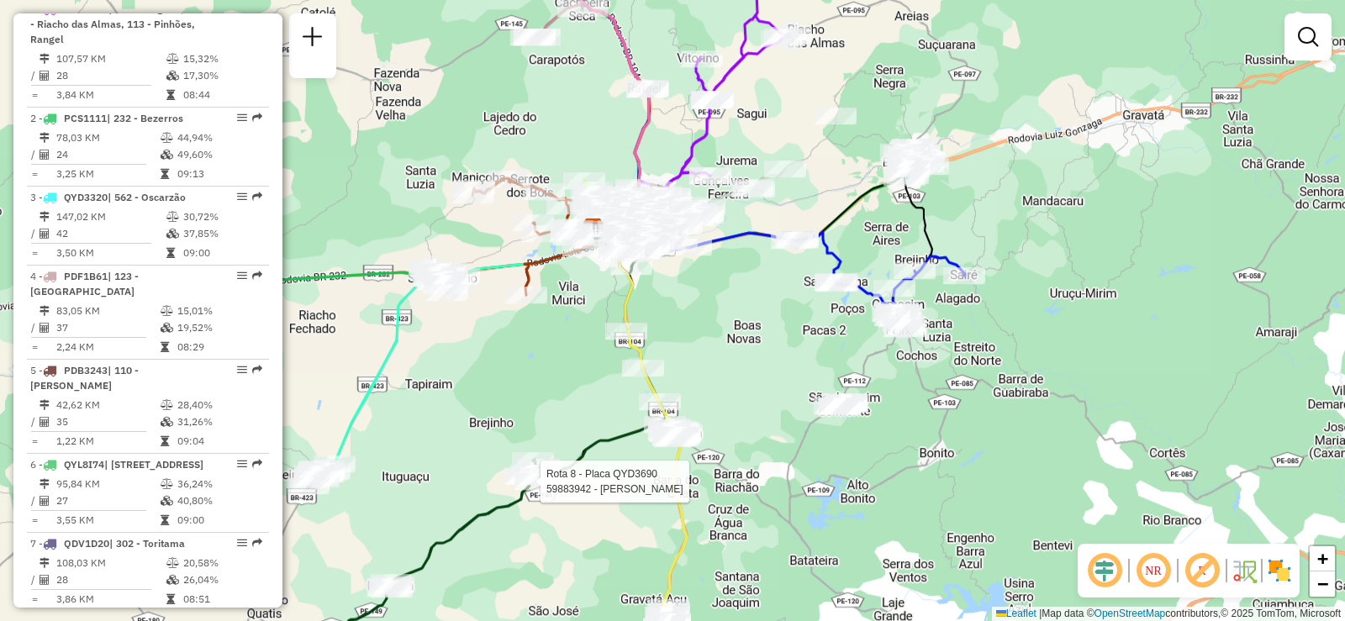
select select "**********"
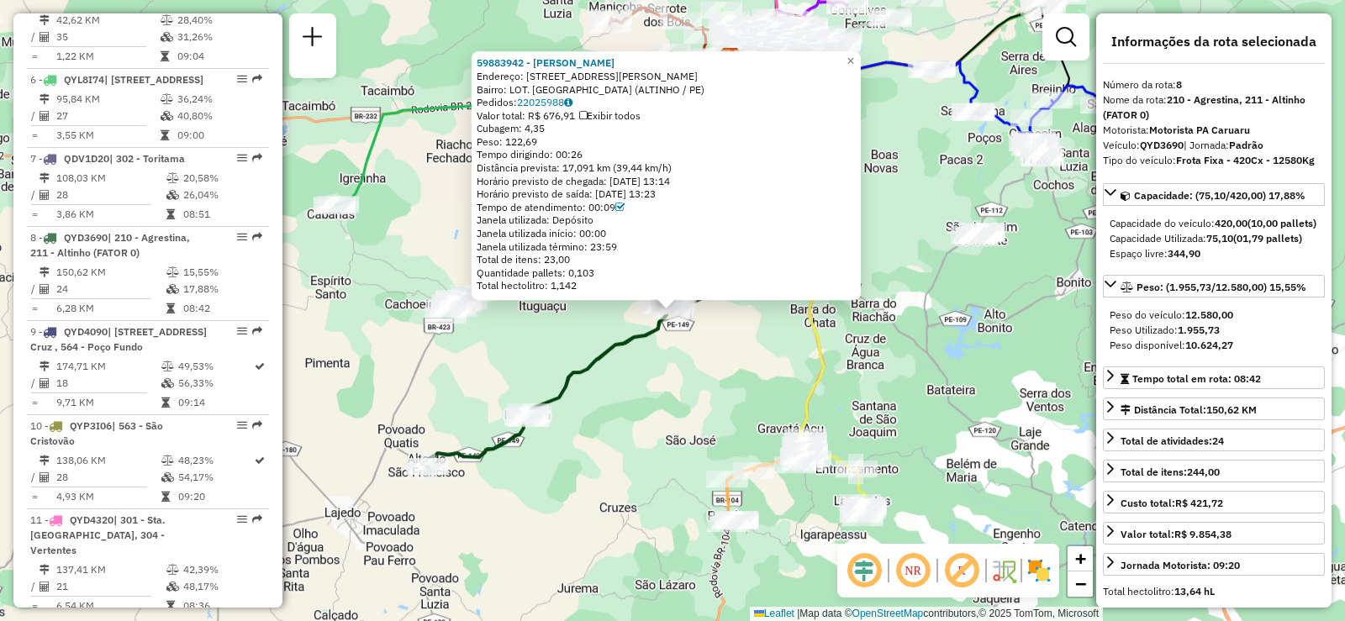
scroll to position [1297, 0]
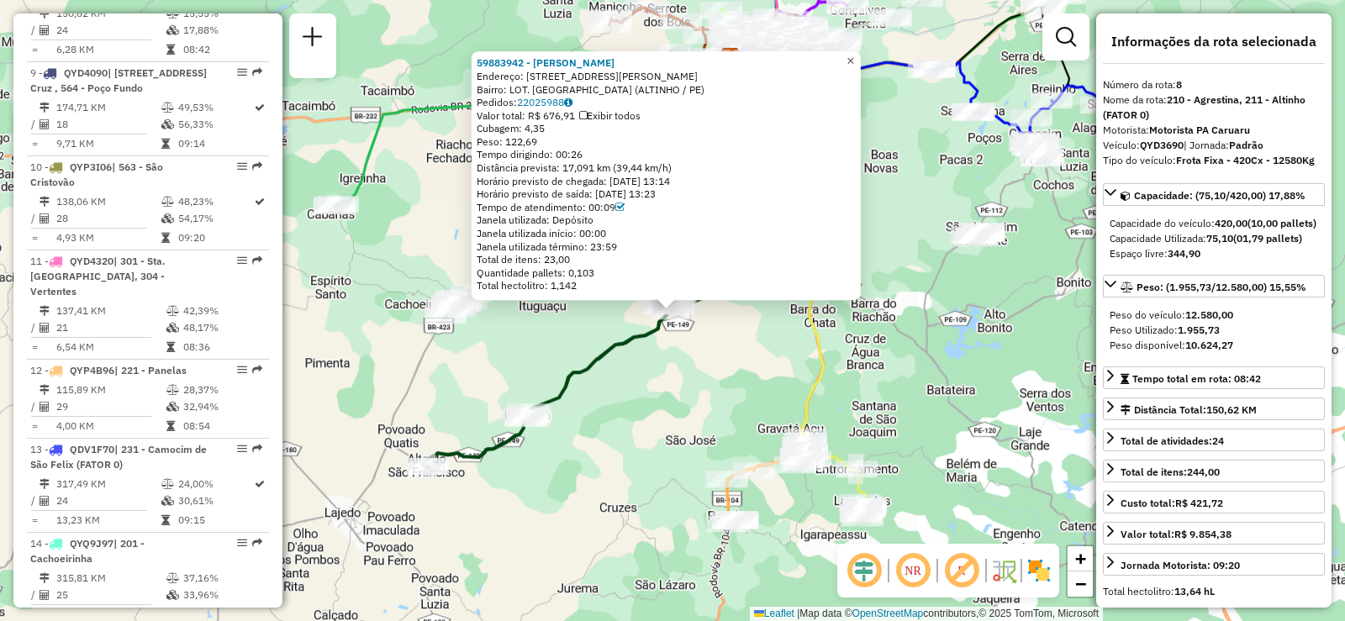
click at [854, 55] on span "×" at bounding box center [851, 62] width 8 height 14
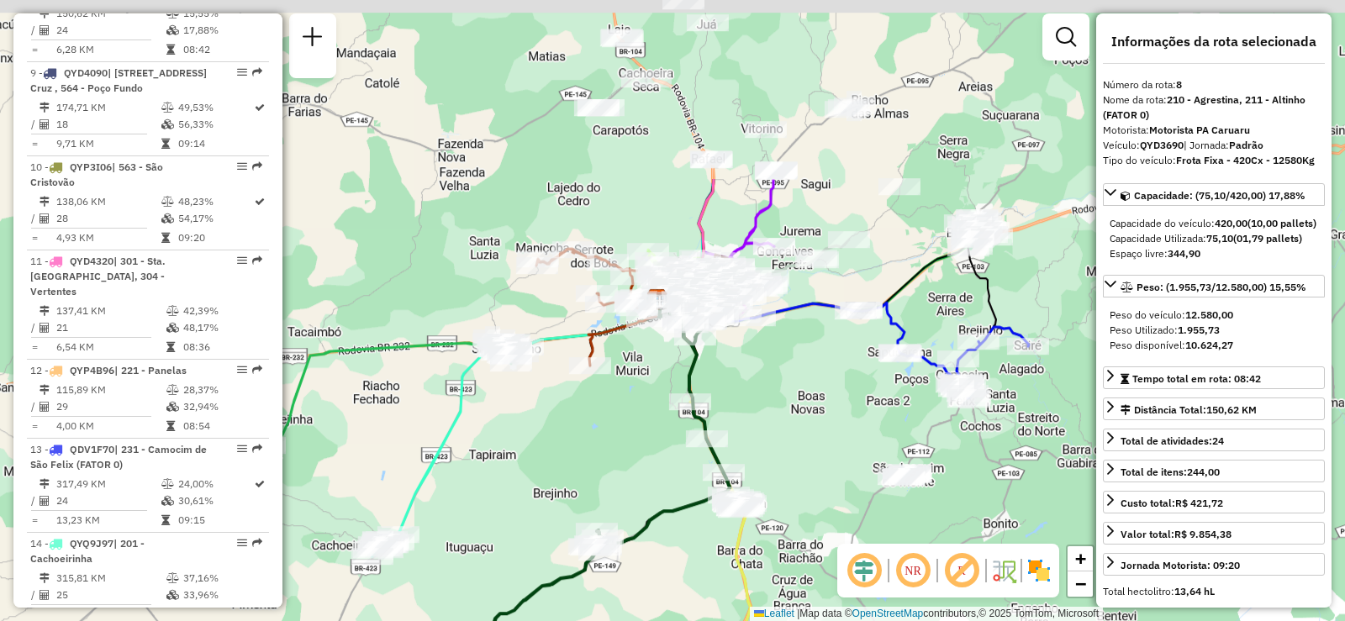
drag, startPoint x: 864, startPoint y: 141, endPoint x: 788, endPoint y: 377, distance: 248.3
click at [790, 377] on div "Janela de atendimento Grade de atendimento Capacidade Transportadoras Veículos …" at bounding box center [672, 310] width 1345 height 621
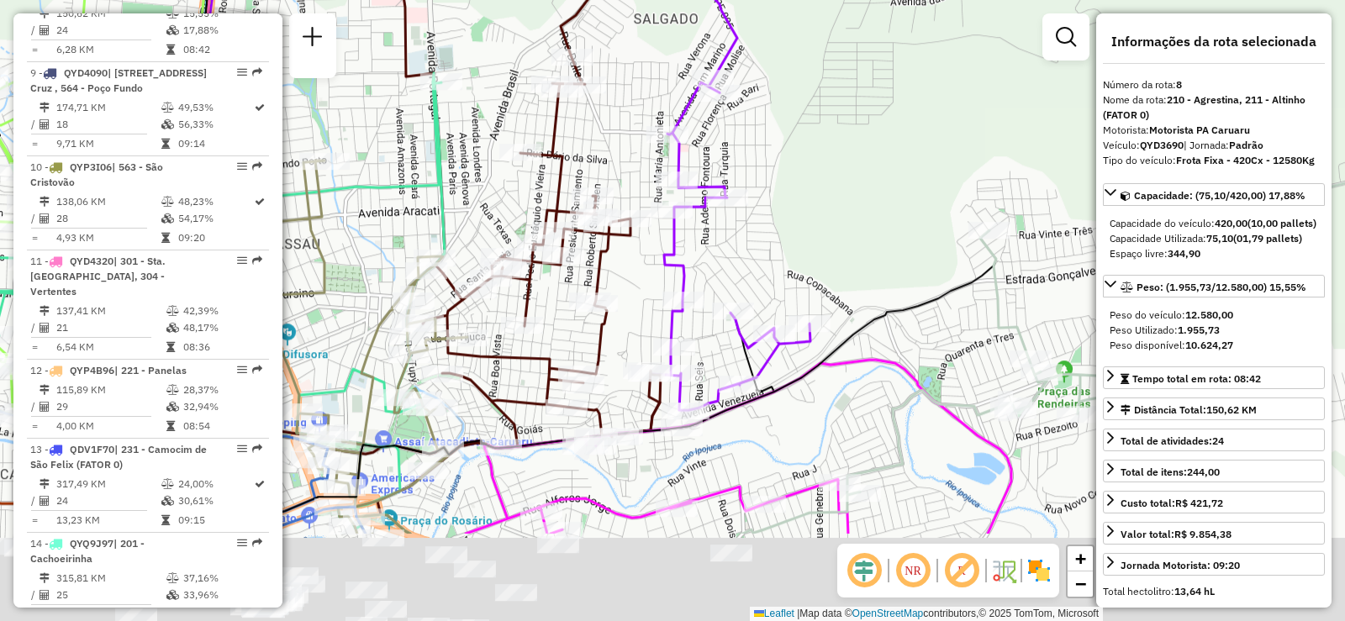
drag, startPoint x: 1018, startPoint y: 304, endPoint x: 860, endPoint y: 93, distance: 263.6
click at [861, 92] on div "Janela de atendimento Grade de atendimento Capacidade Transportadoras Veículos …" at bounding box center [672, 310] width 1345 height 621
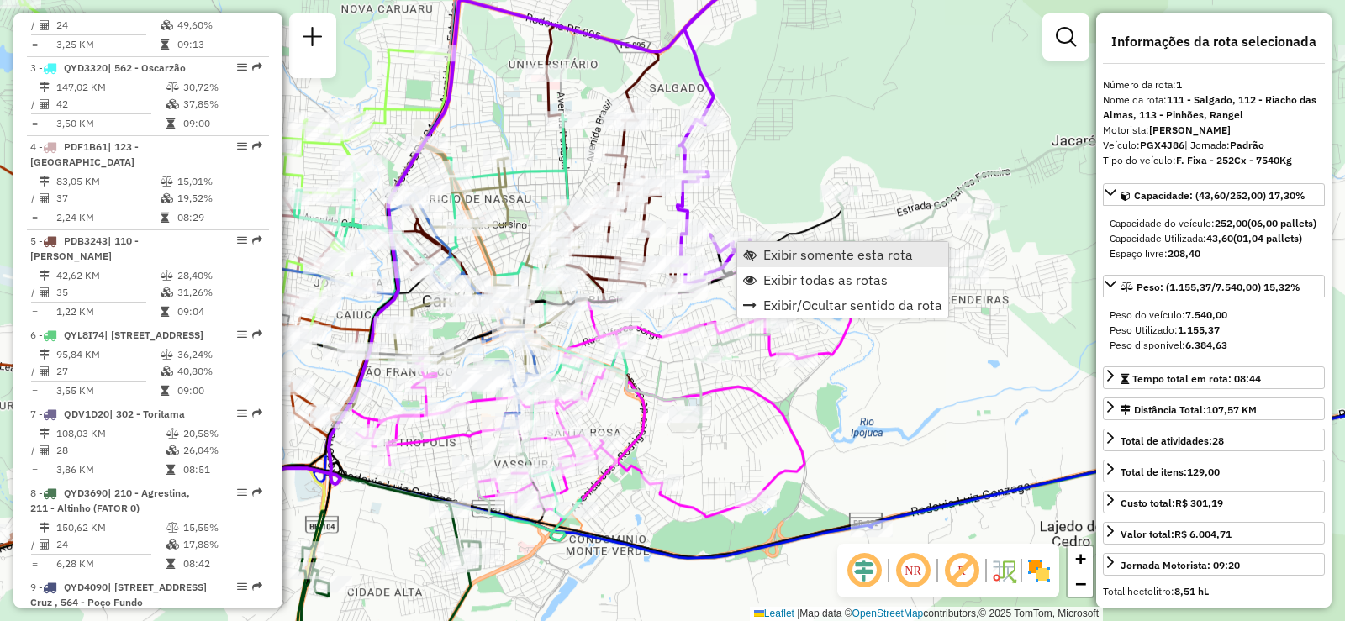
scroll to position [653, 0]
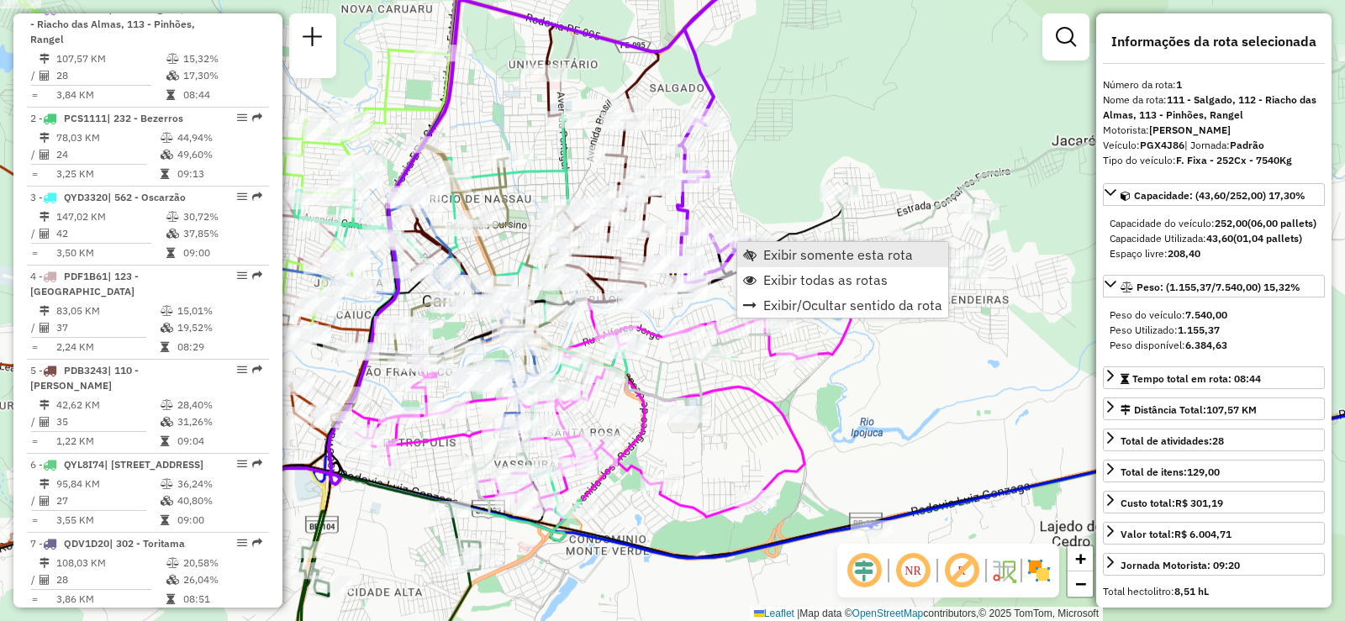
click at [798, 248] on span "Exibir somente esta rota" at bounding box center [838, 254] width 150 height 13
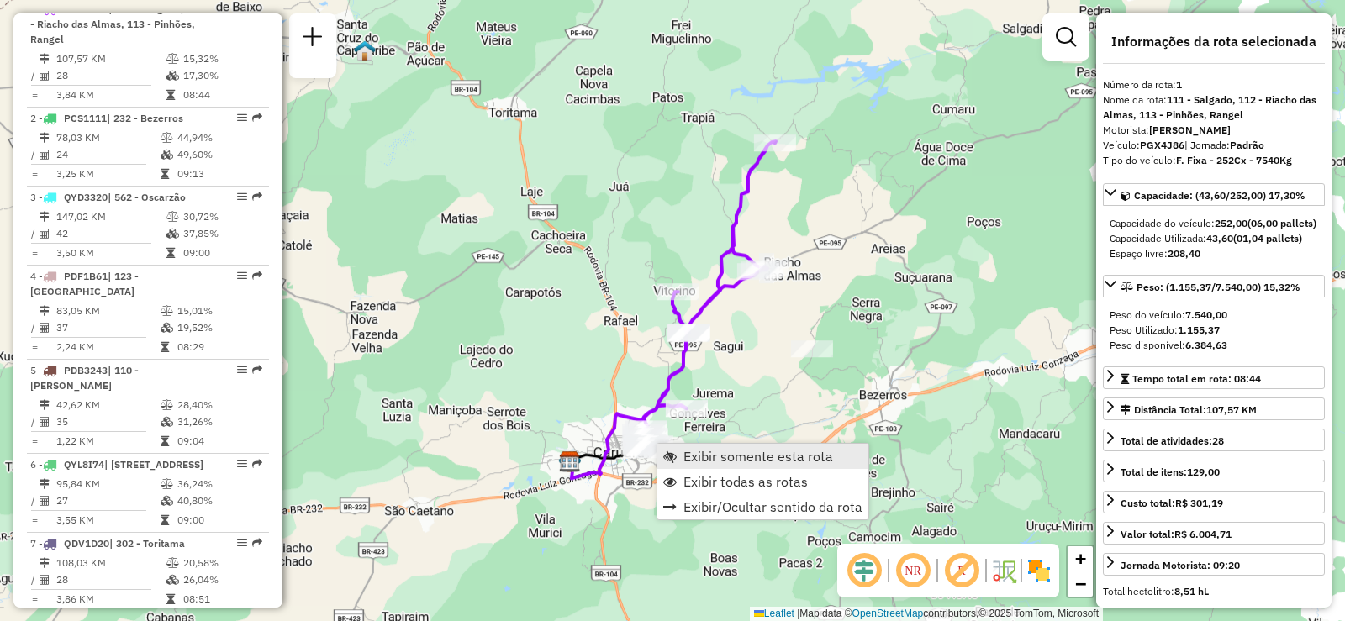
click at [732, 465] on link "Exibir somente esta rota" at bounding box center [762, 456] width 211 height 25
